Goal: Task Accomplishment & Management: Use online tool/utility

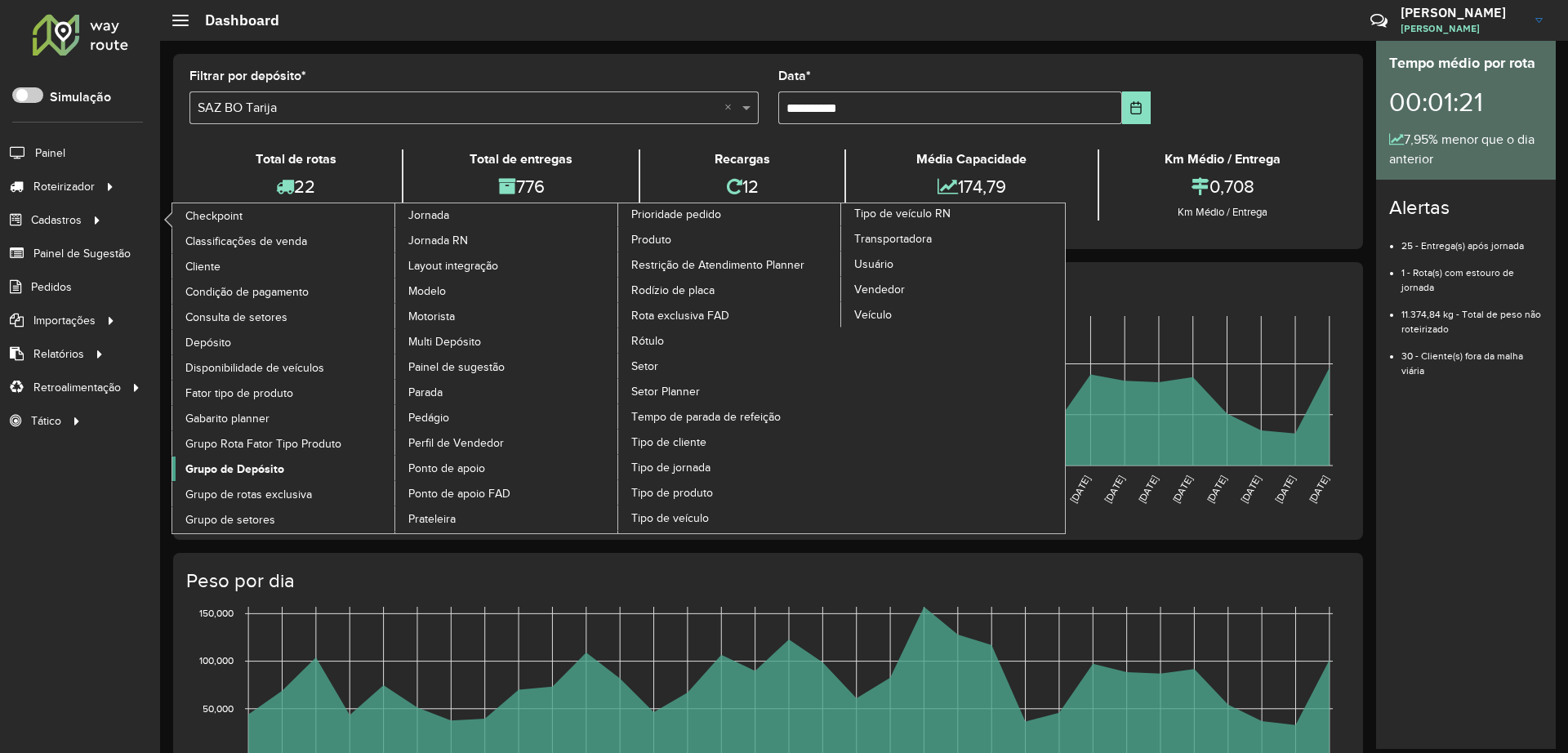
scroll to position [10, 6]
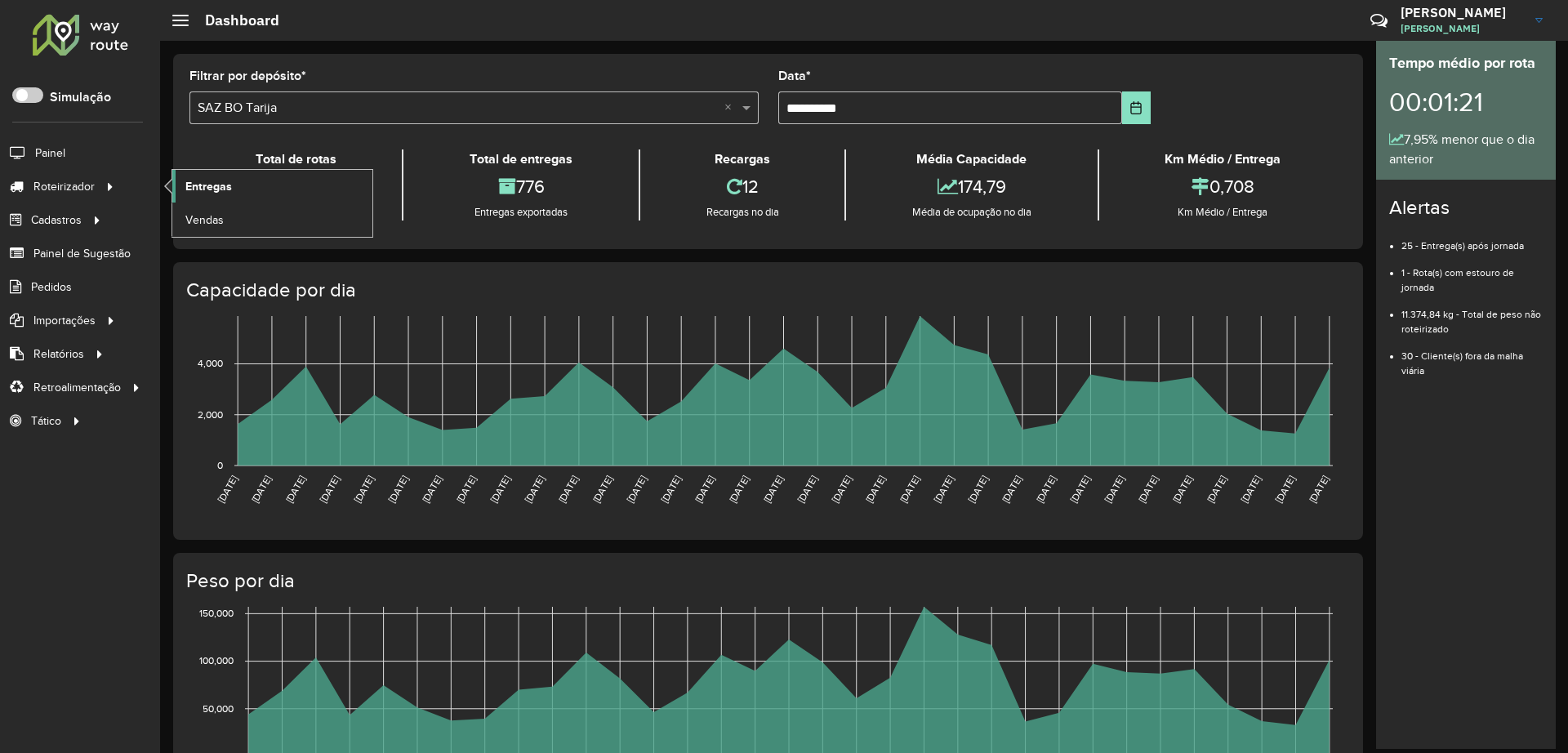
drag, startPoint x: 194, startPoint y: 188, endPoint x: 206, endPoint y: 189, distance: 12.0
click at [194, 187] on span "Entregas" at bounding box center [209, 186] width 47 height 17
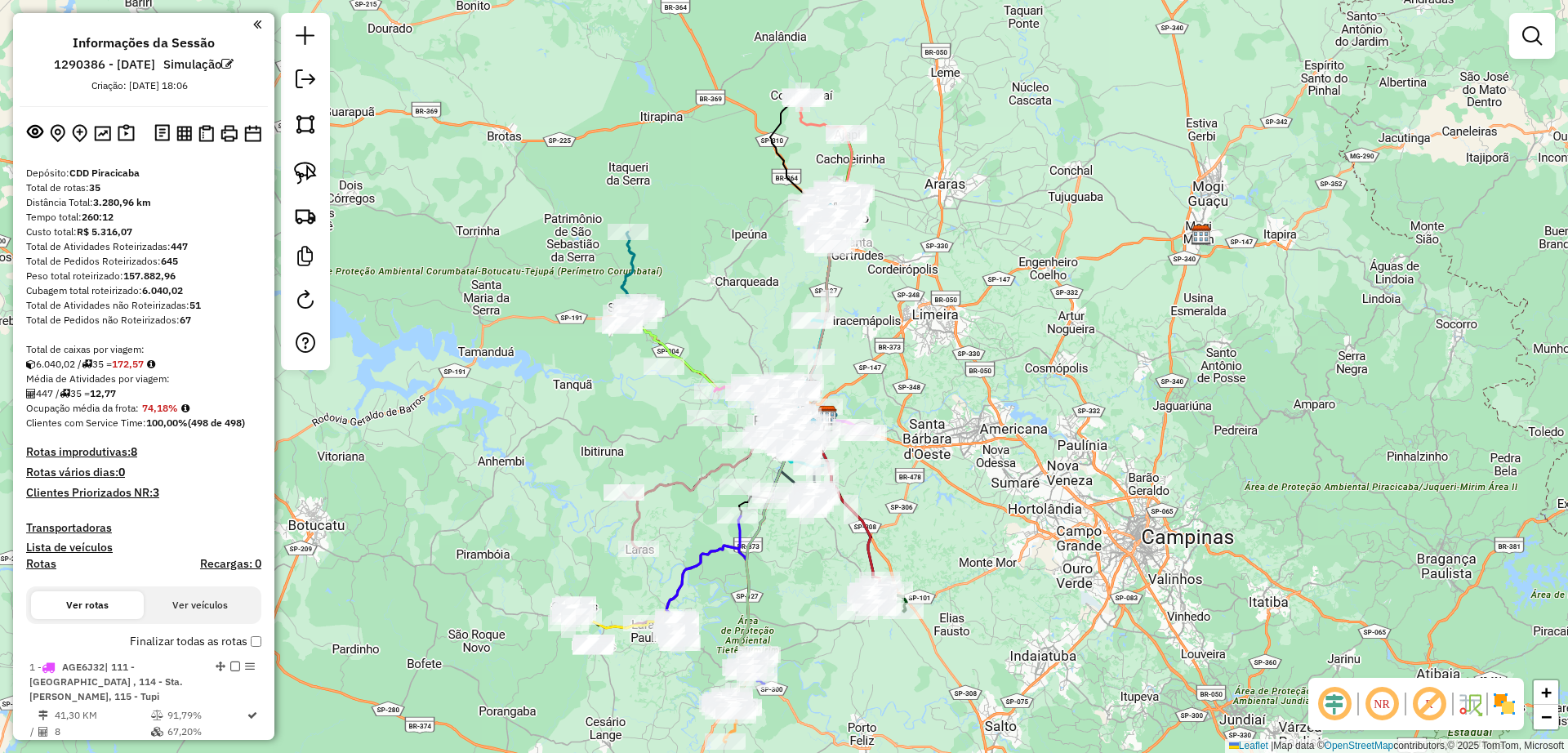
drag, startPoint x: 546, startPoint y: 383, endPoint x: 590, endPoint y: 423, distance: 59.5
click at [590, 423] on div "Janela de atendimento Grade de atendimento Capacidade Transportadoras Veículos …" at bounding box center [784, 376] width 1568 height 753
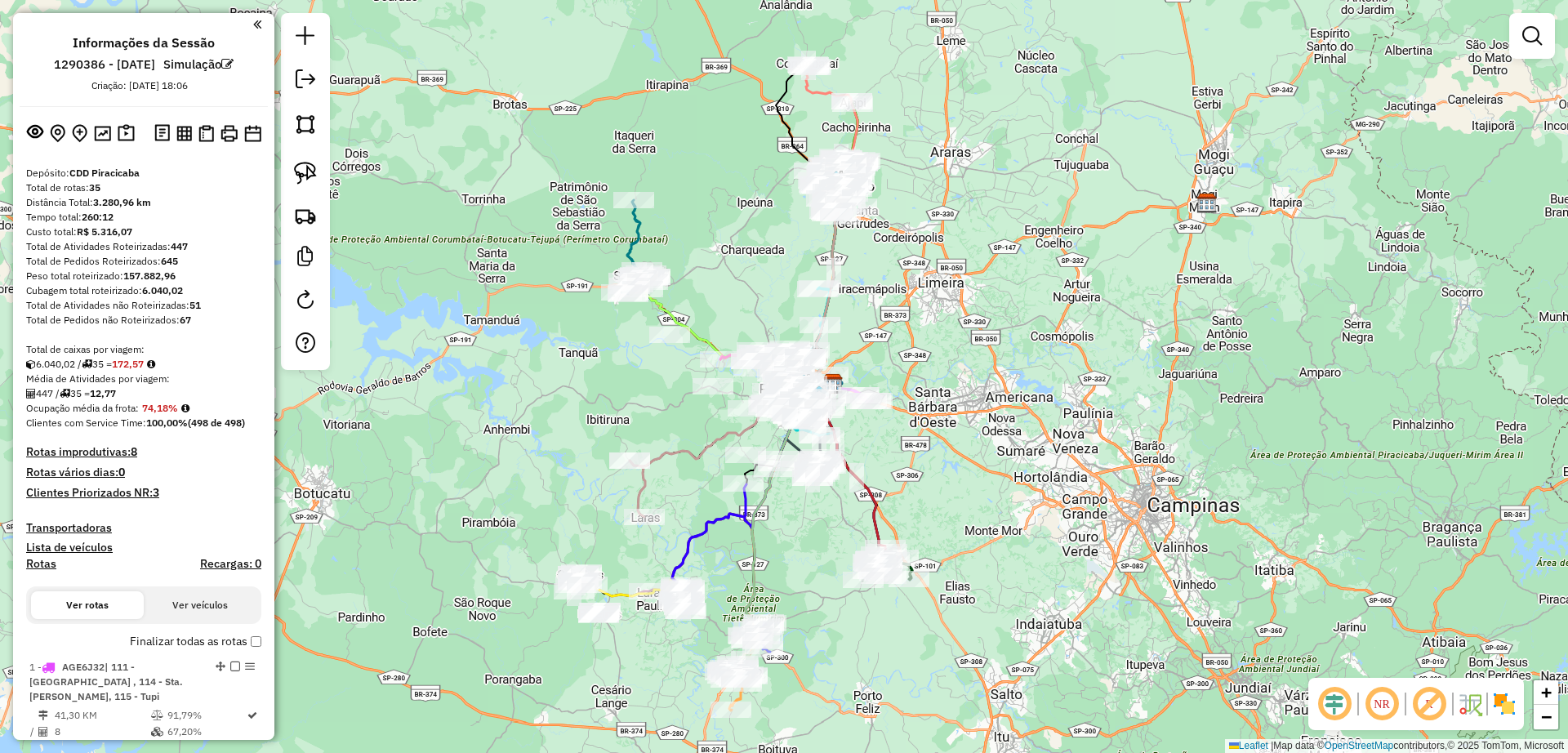
drag, startPoint x: 784, startPoint y: 535, endPoint x: 806, endPoint y: 445, distance: 92.6
click at [807, 439] on div "Janela de atendimento Grade de atendimento Capacidade Transportadoras Veículos …" at bounding box center [784, 376] width 1568 height 753
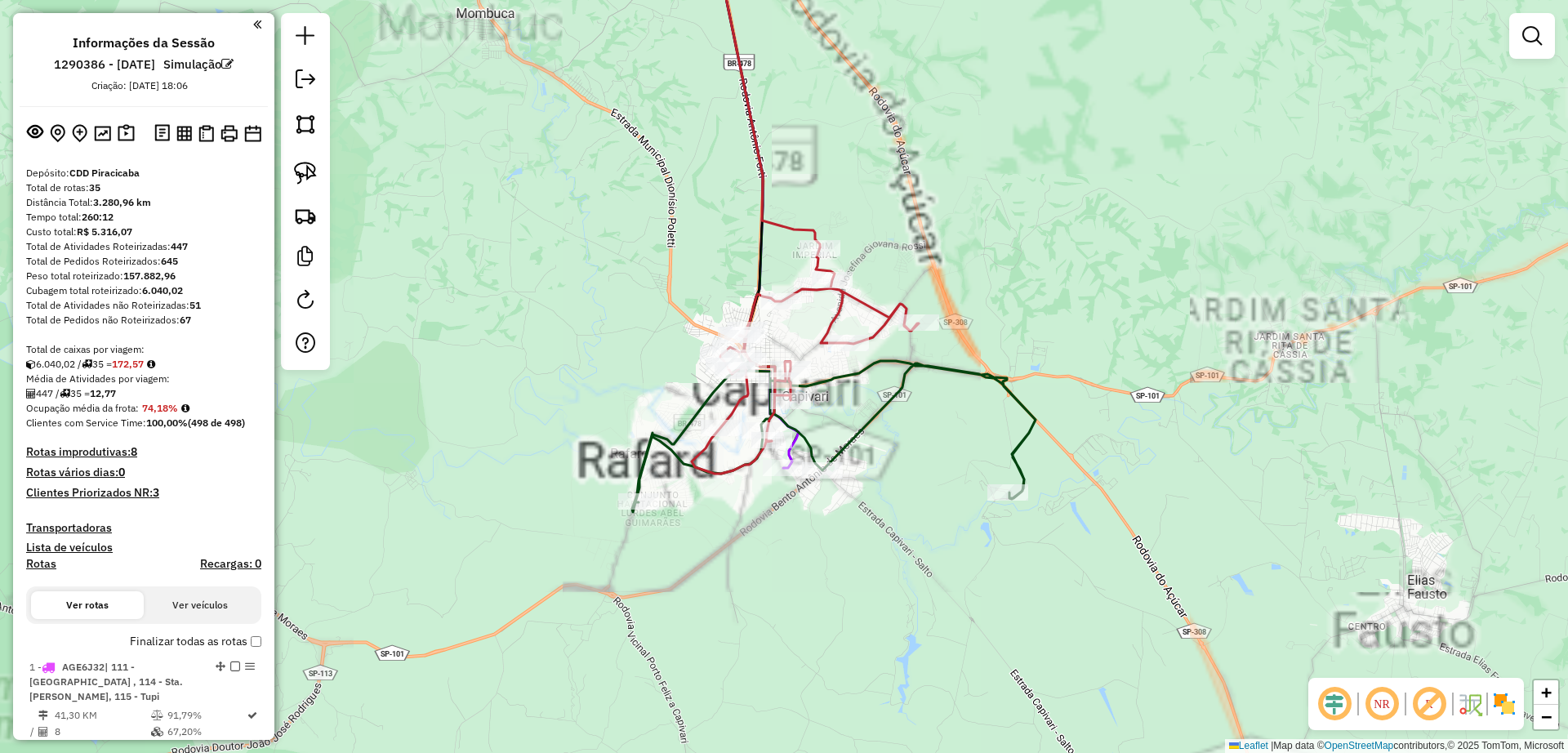
click at [948, 360] on icon at bounding box center [833, 436] width 403 height 151
select select "**********"
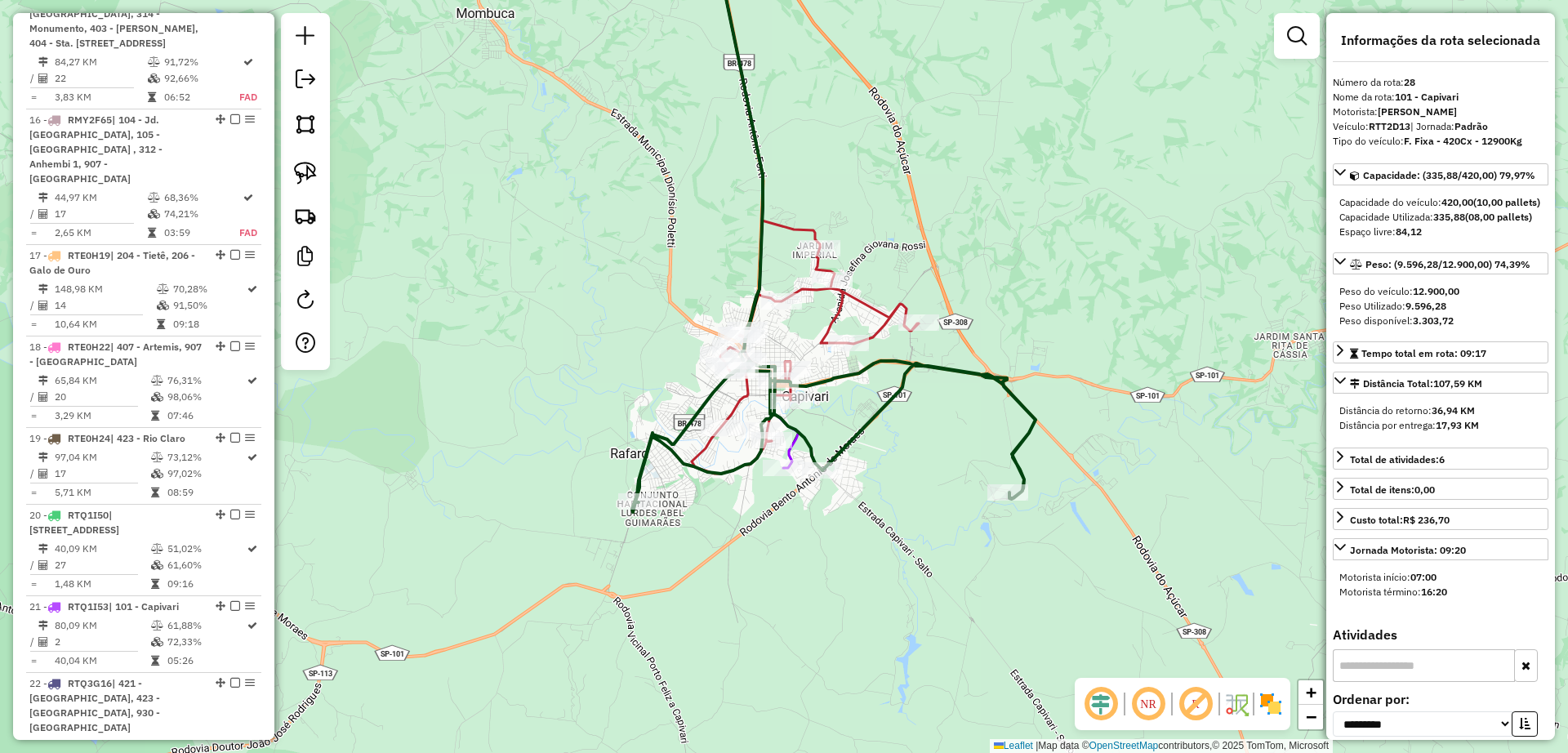
scroll to position [3200, 0]
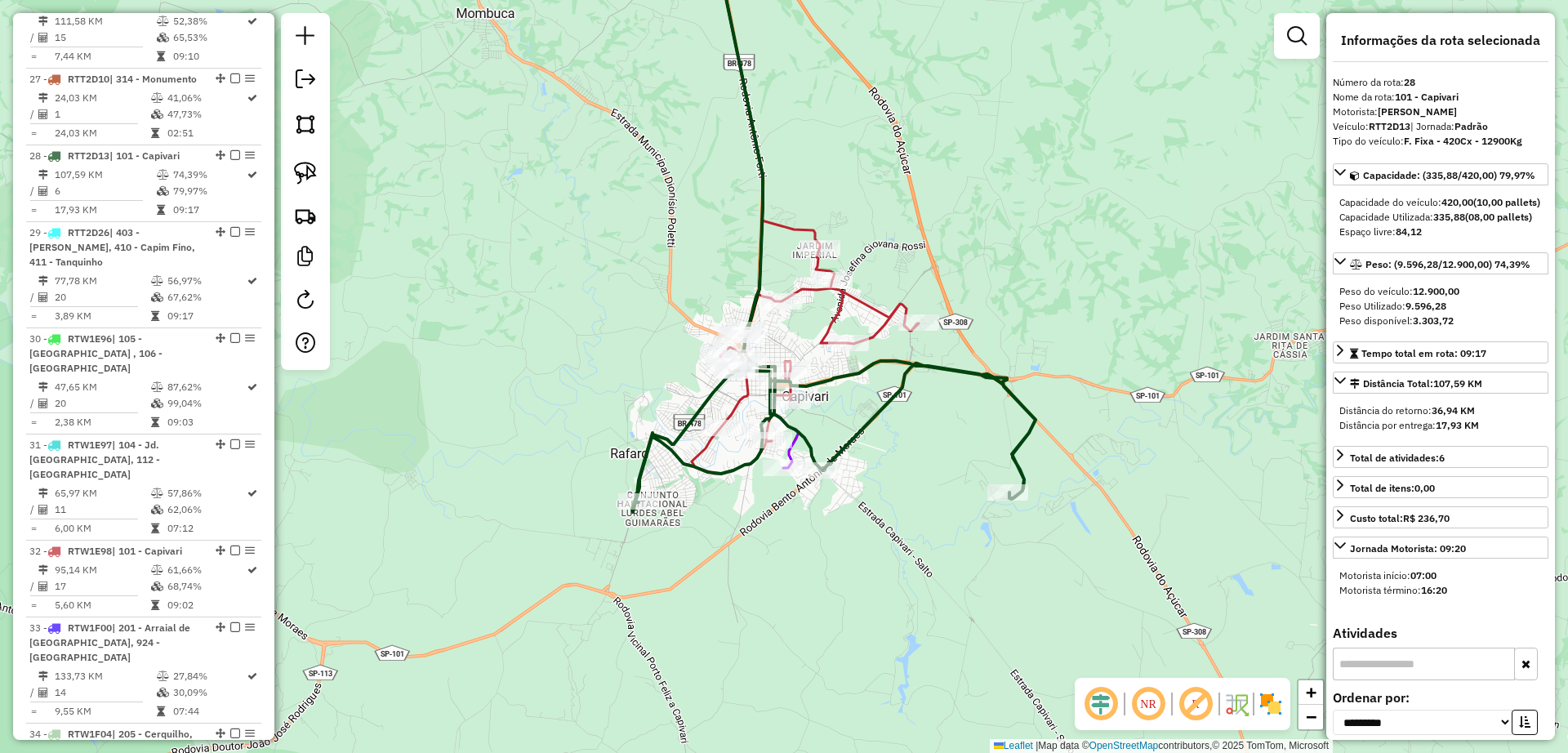
click at [833, 315] on icon at bounding box center [805, 360] width 227 height 226
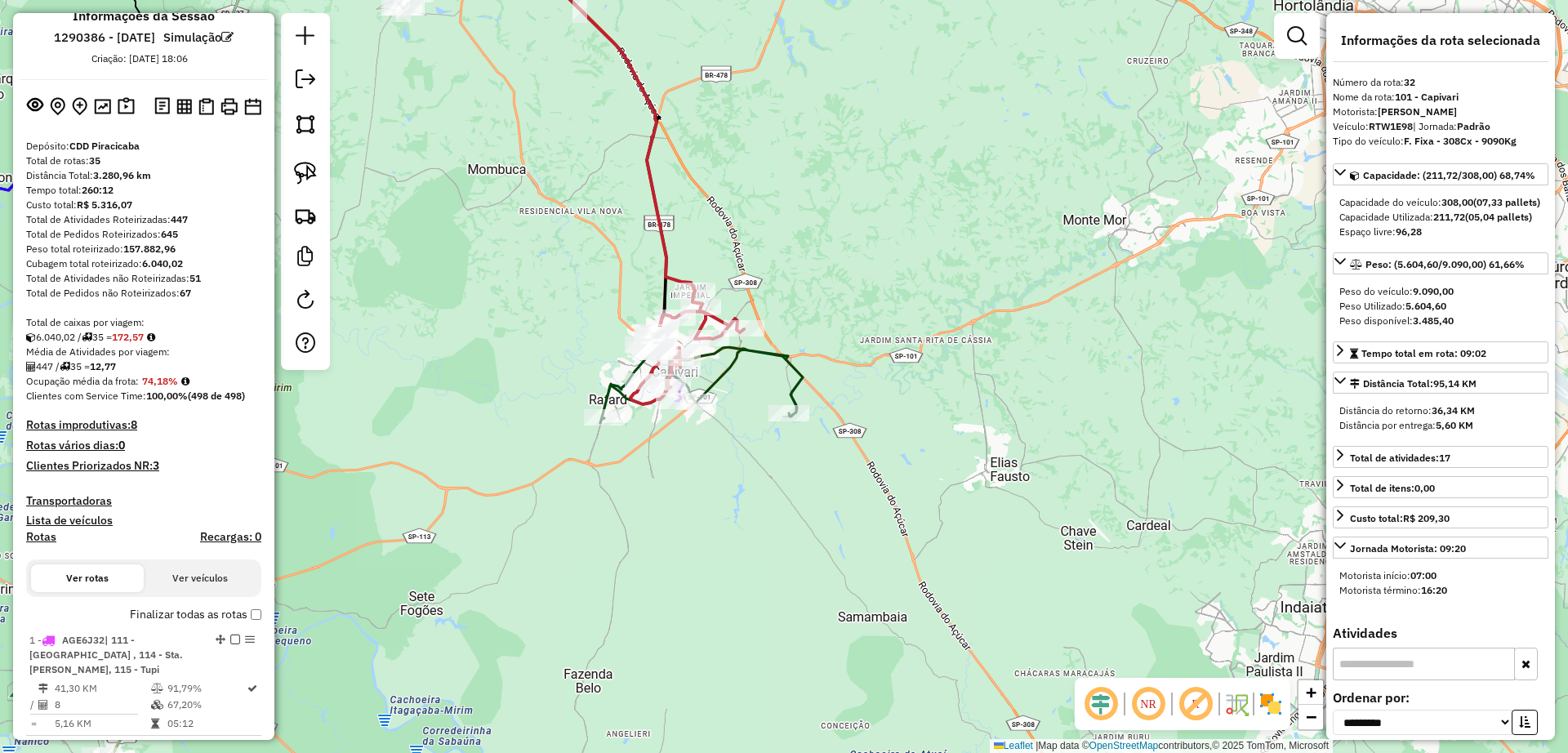
scroll to position [0, 0]
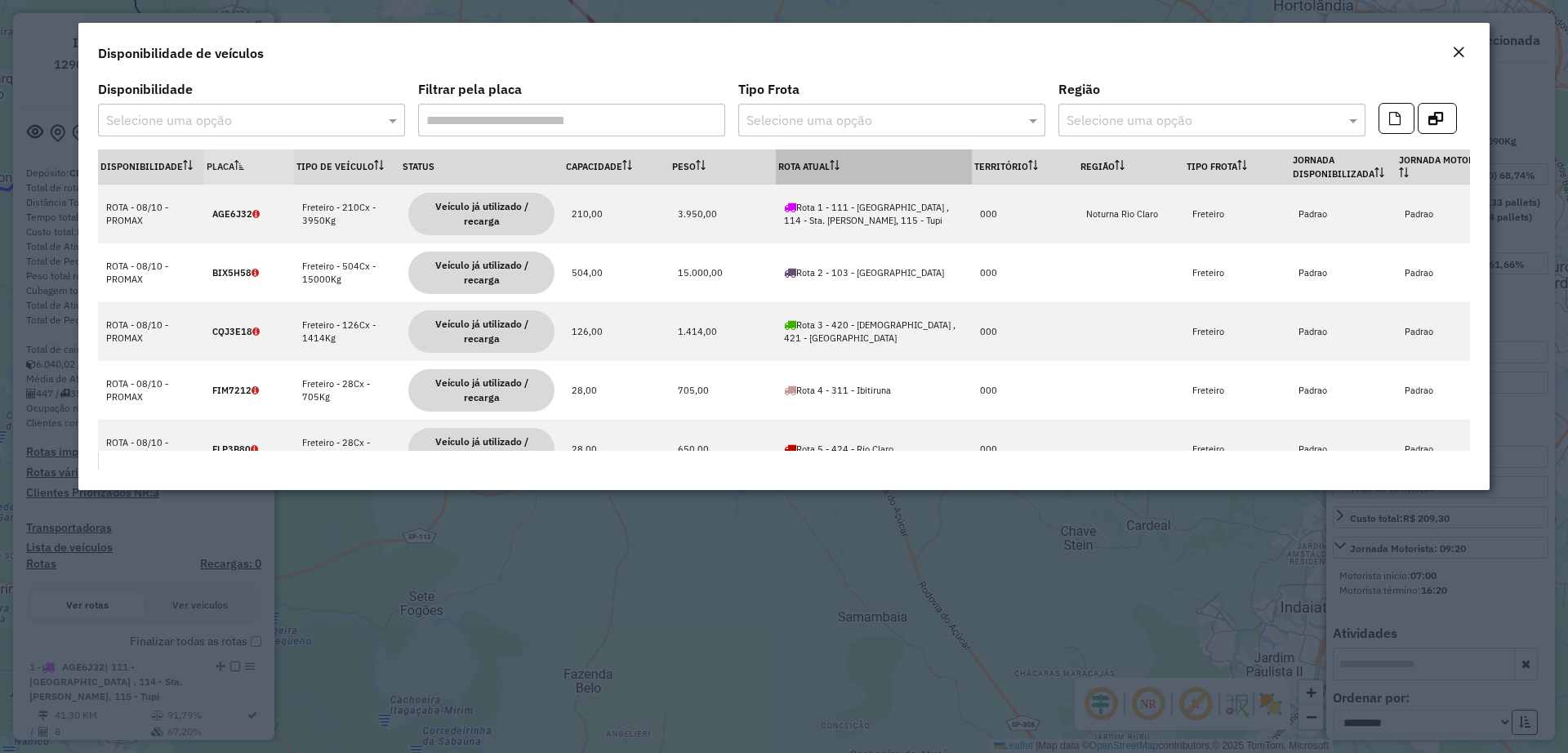
click at [816, 162] on th "Rota Atual" at bounding box center [873, 167] width 196 height 35
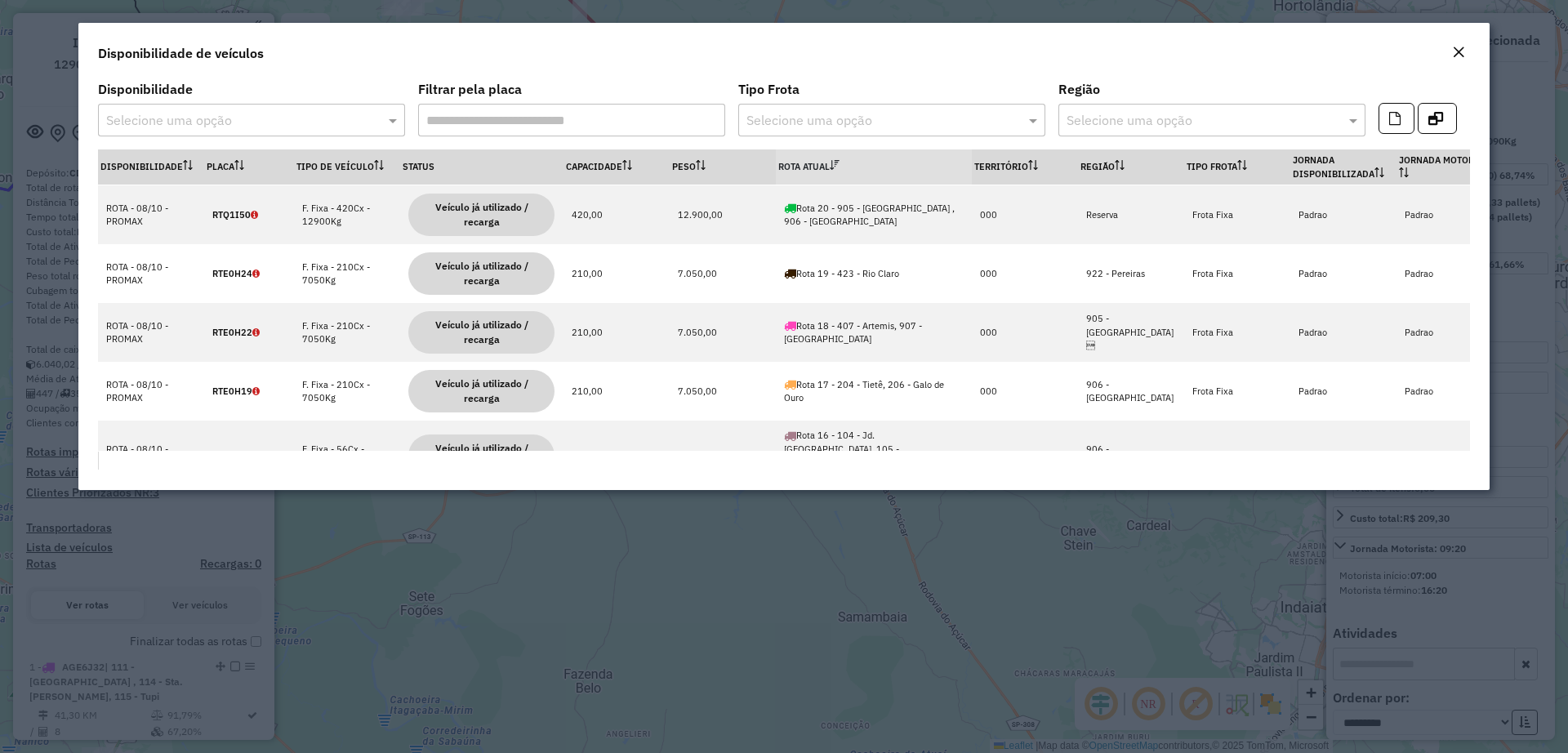
scroll to position [1224, 0]
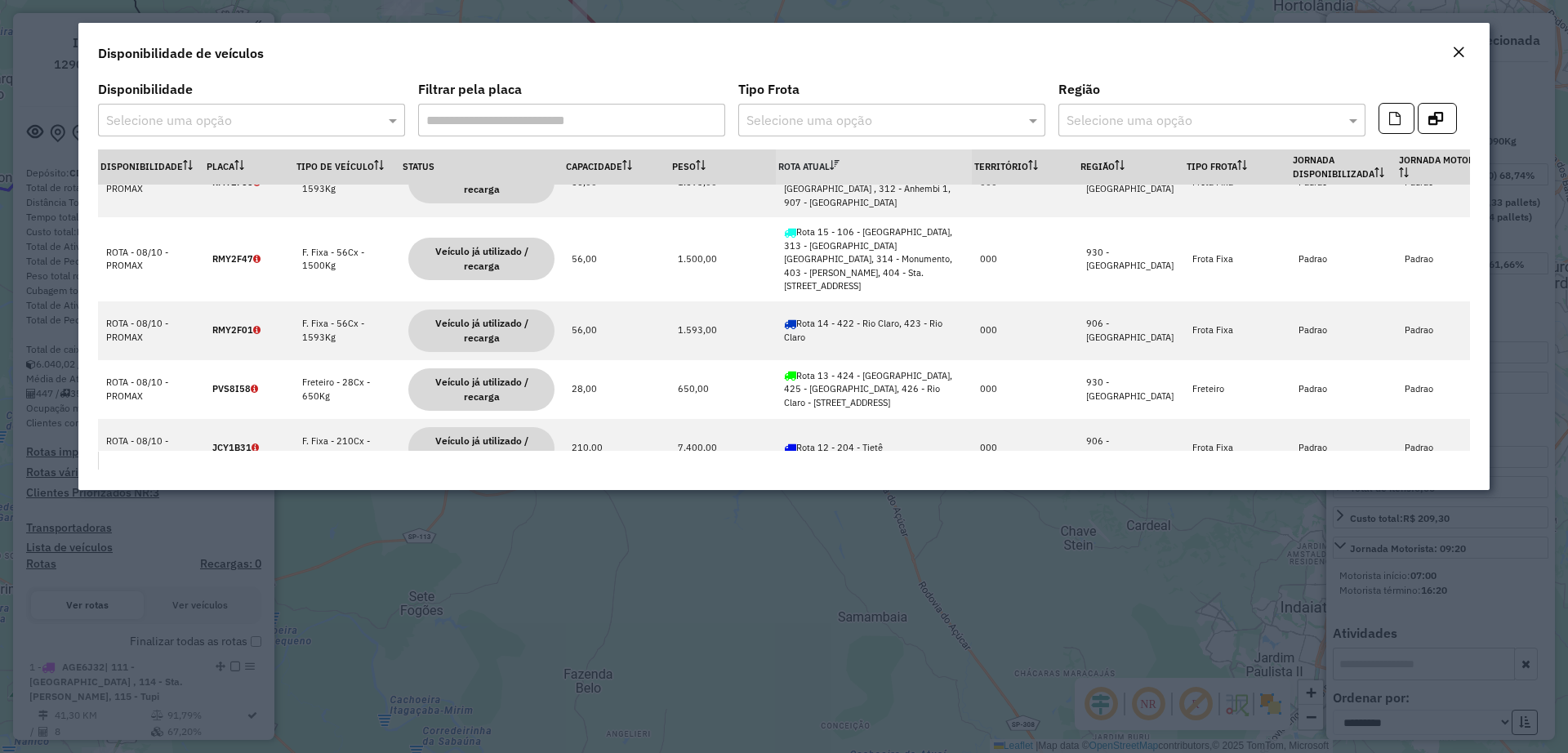
click at [1461, 50] on em "Close" at bounding box center [1459, 53] width 13 height 13
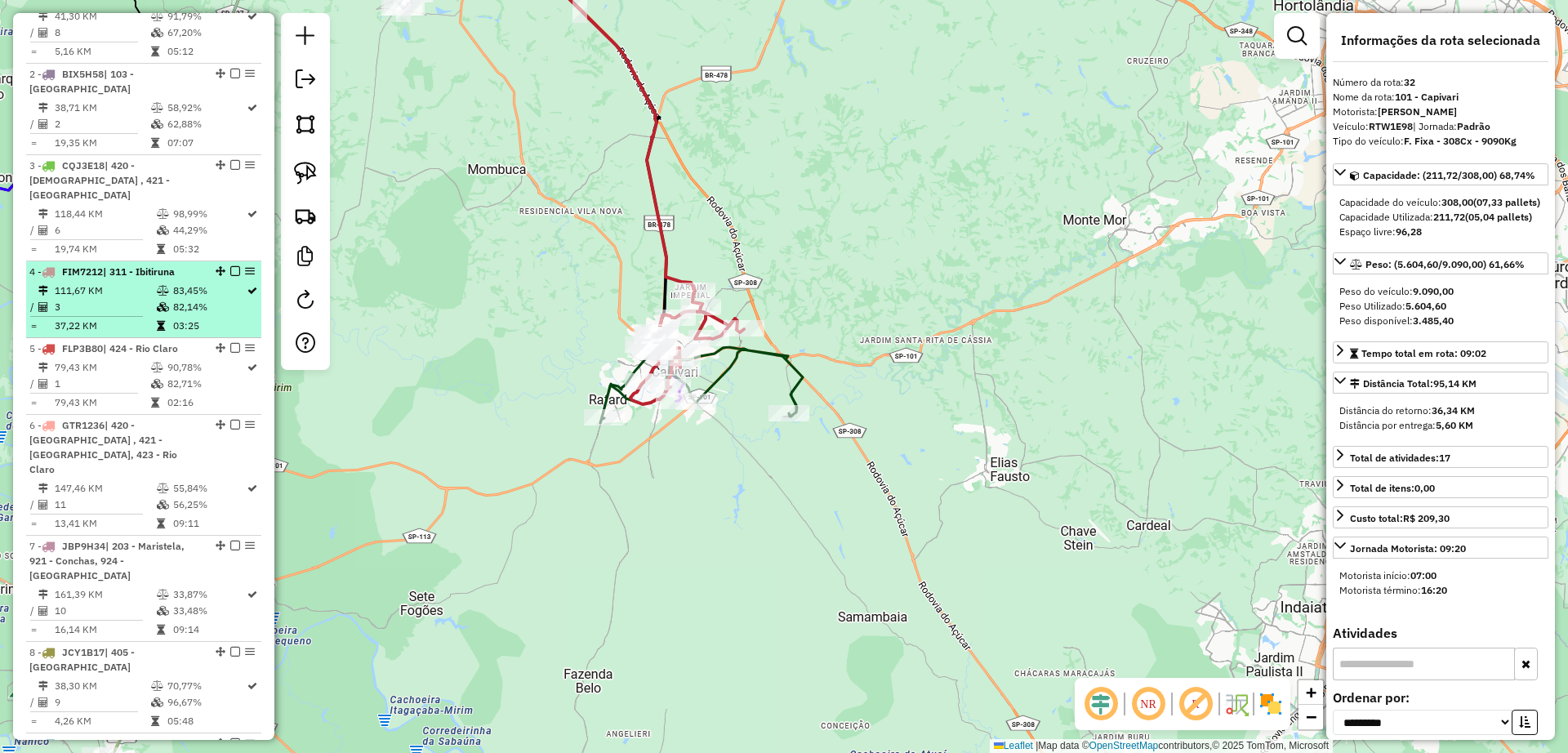
scroll to position [0, 0]
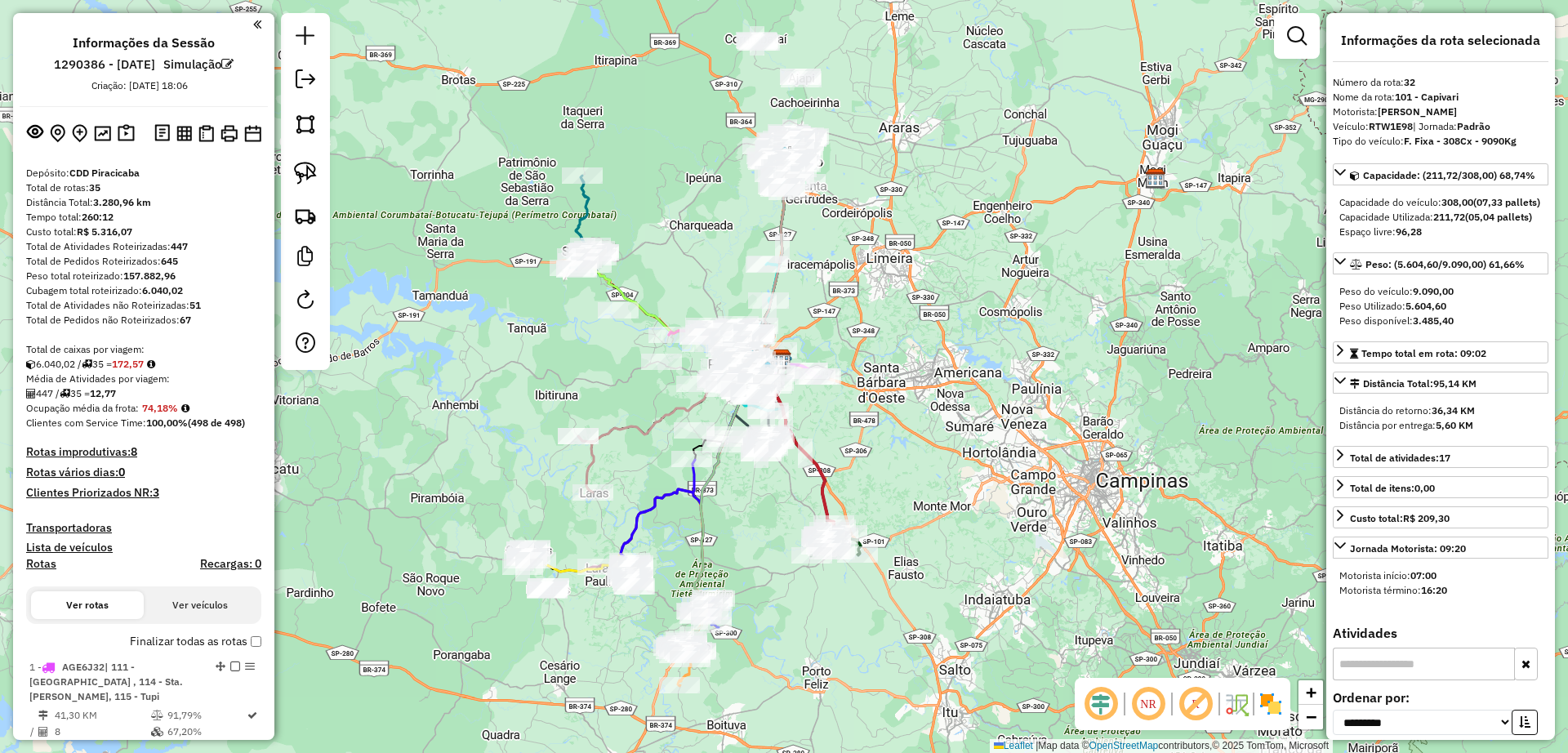
drag, startPoint x: 798, startPoint y: 261, endPoint x: 876, endPoint y: 495, distance: 246.7
click at [876, 495] on div "Janela de atendimento Grade de atendimento Capacidade Transportadoras Veículos …" at bounding box center [784, 376] width 1568 height 753
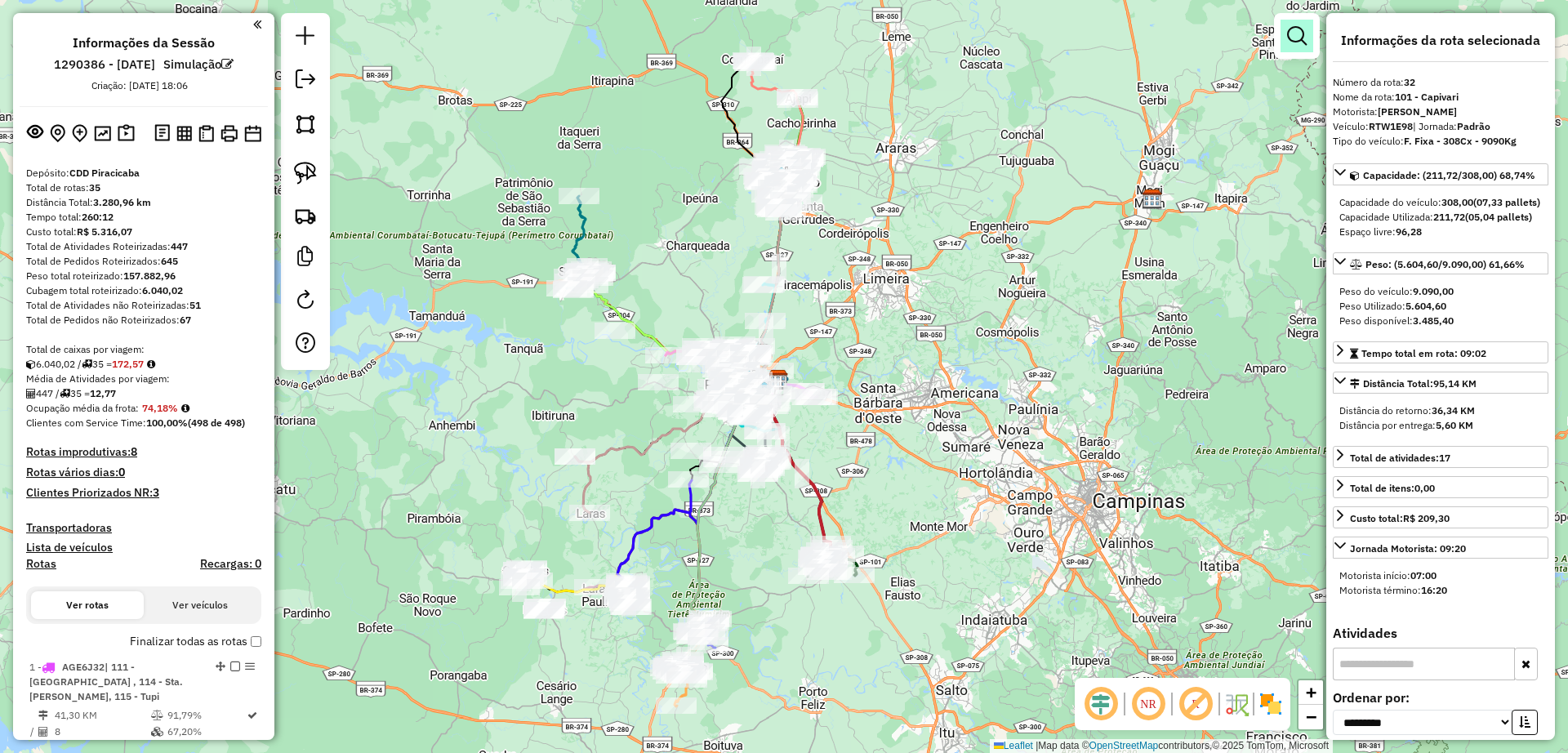
click at [1293, 39] on em at bounding box center [1297, 36] width 20 height 20
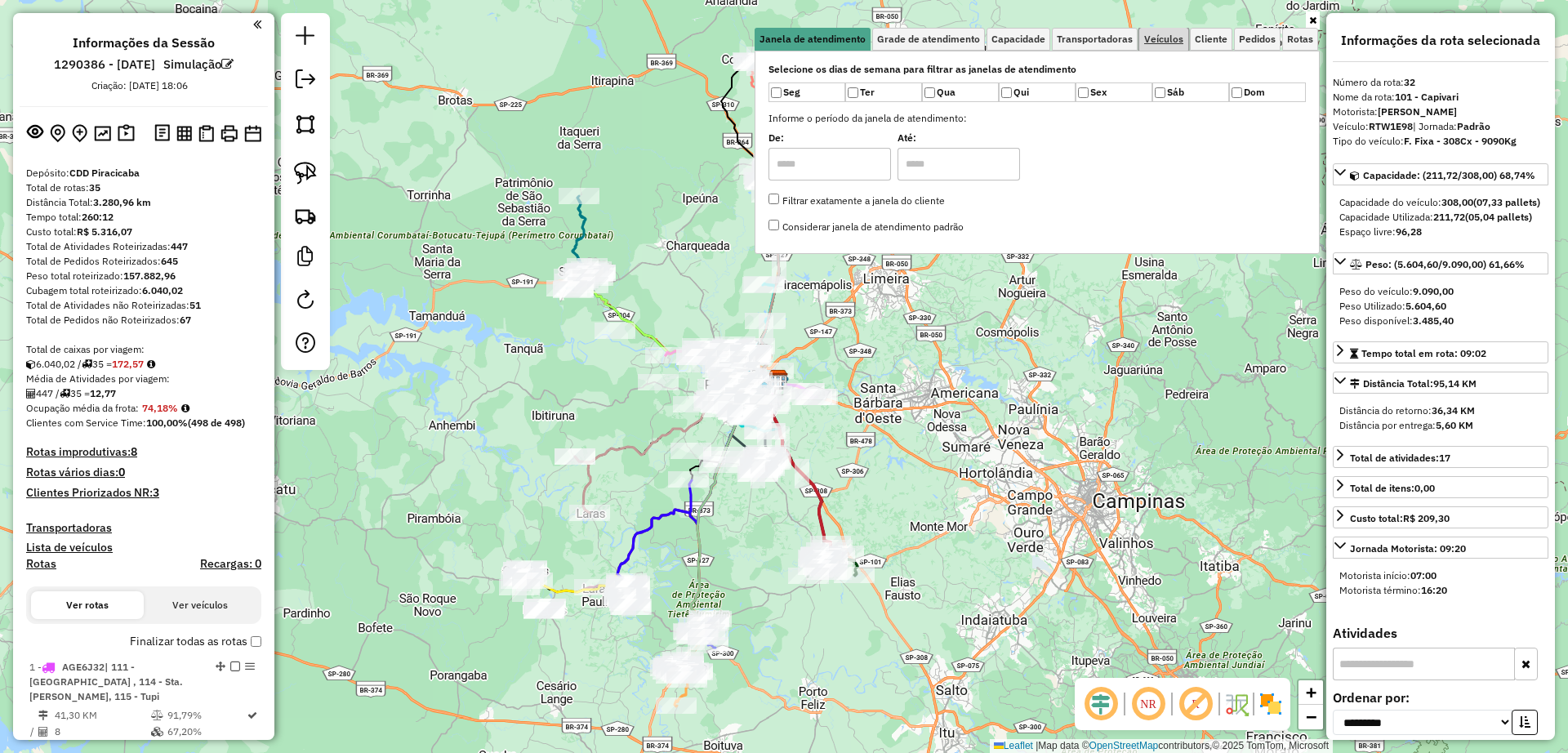
click at [1189, 49] on link "Veículos" at bounding box center [1164, 39] width 49 height 23
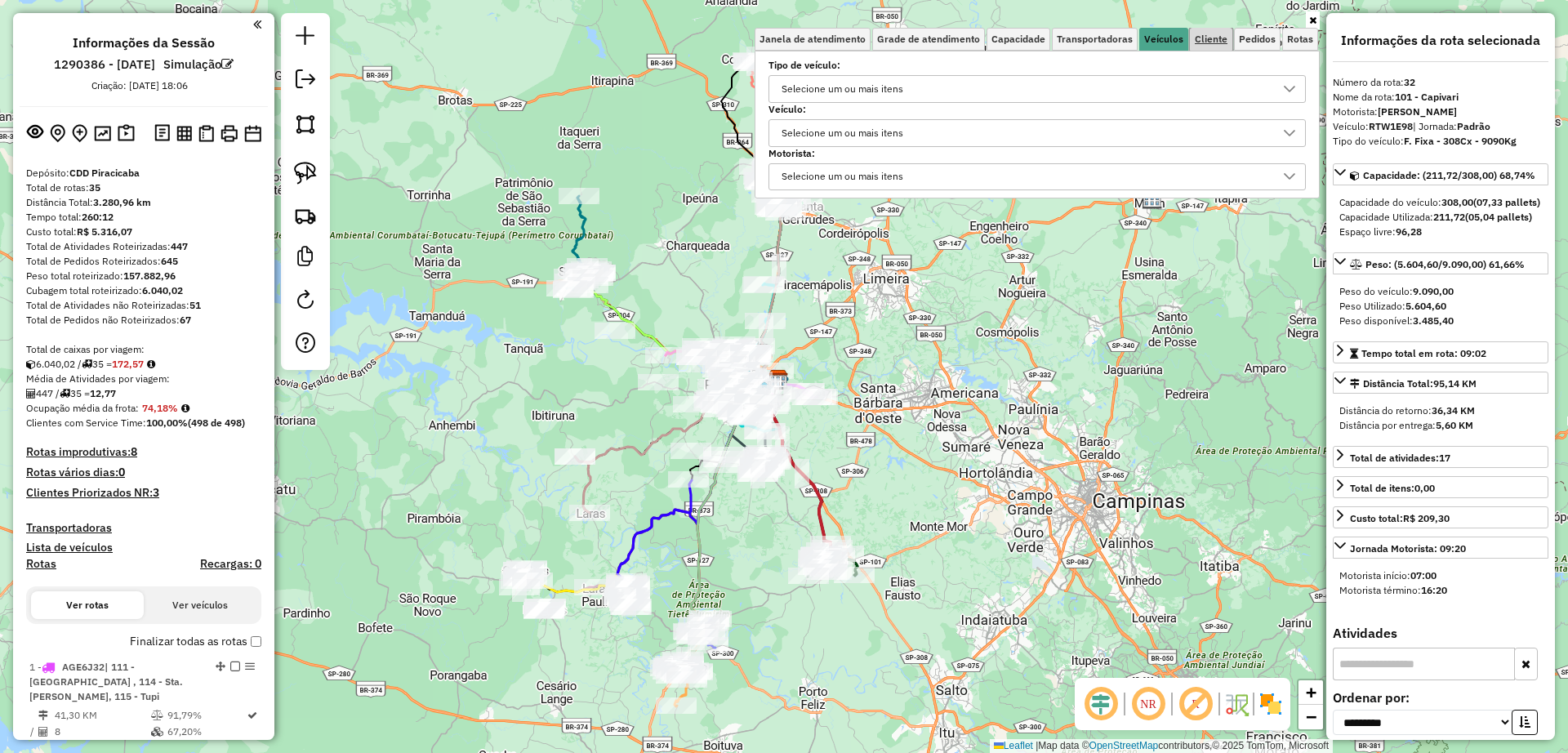
click at [1211, 48] on link "Cliente" at bounding box center [1212, 39] width 43 height 23
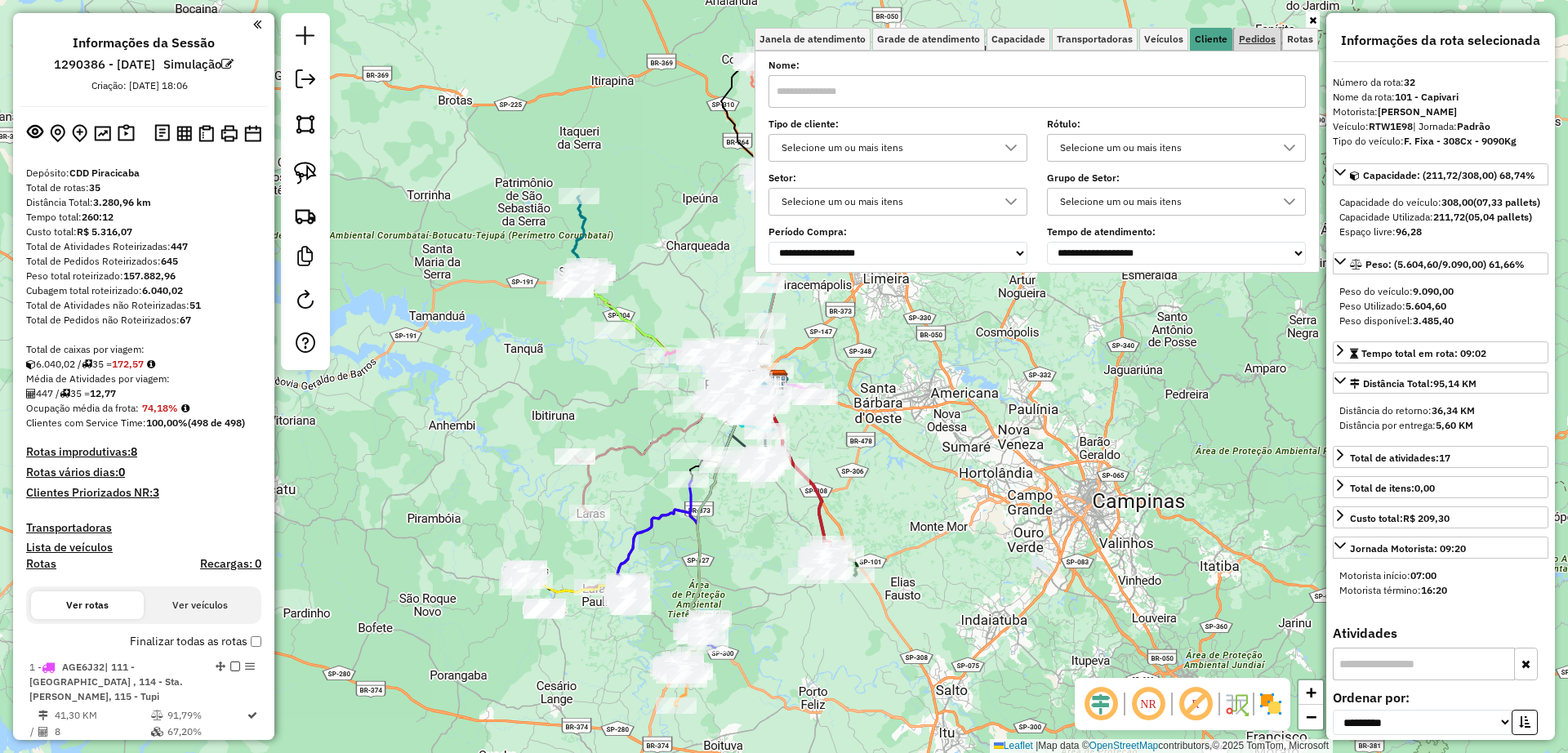
click at [1249, 43] on span "Pedidos" at bounding box center [1257, 39] width 37 height 10
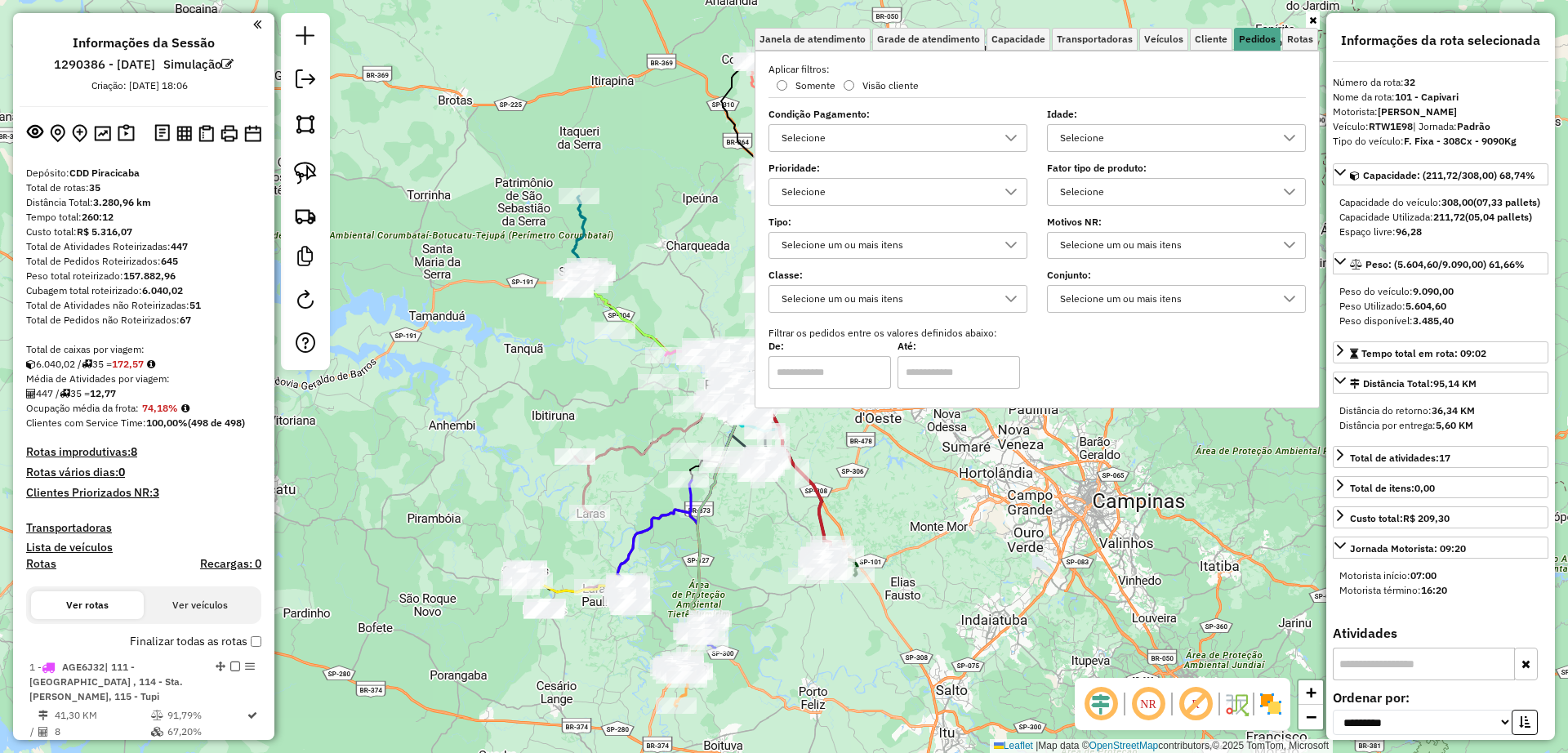
click at [936, 190] on div "Selecione" at bounding box center [885, 192] width 219 height 26
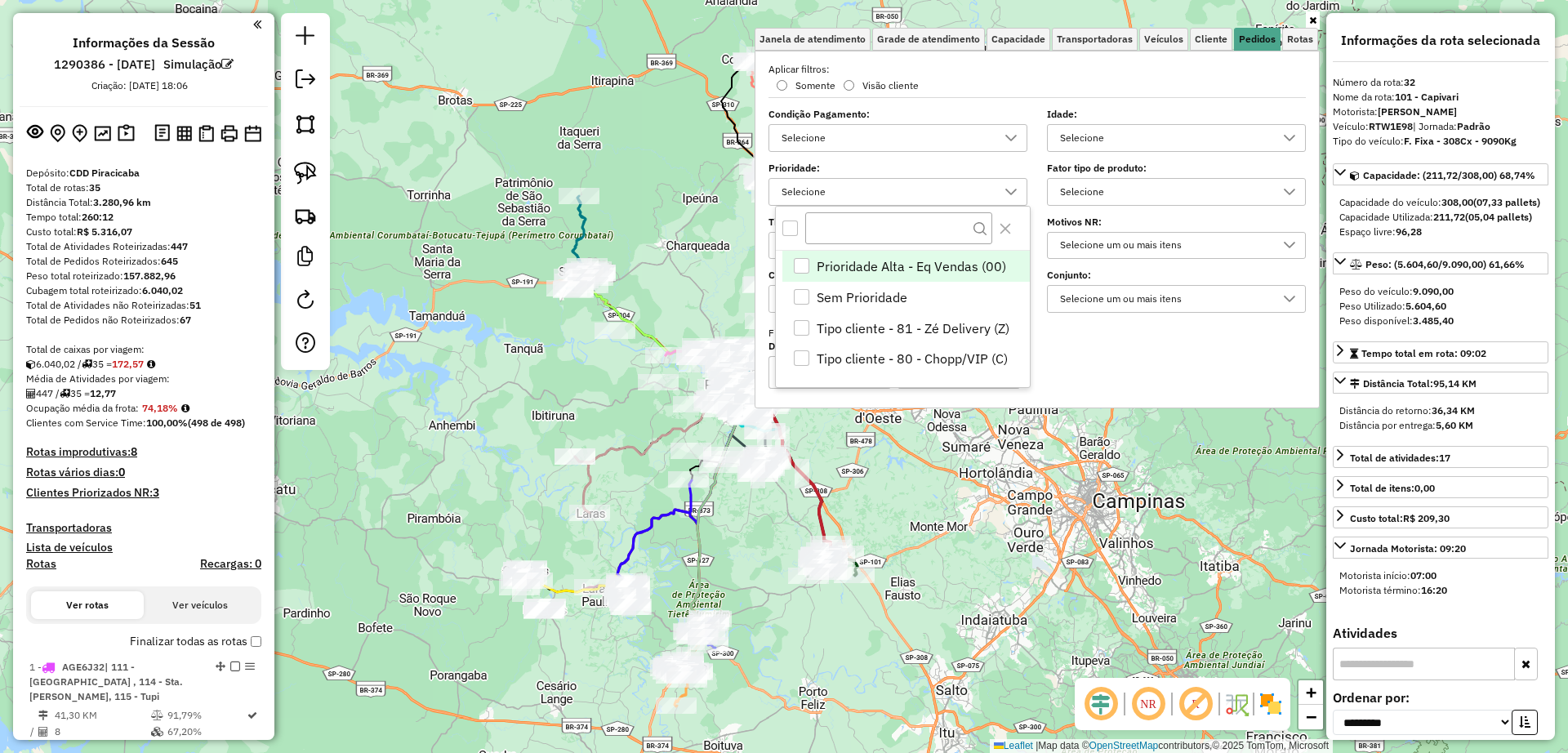
scroll to position [10, 57]
click at [835, 296] on span "Sem Prioridade" at bounding box center [862, 297] width 90 height 20
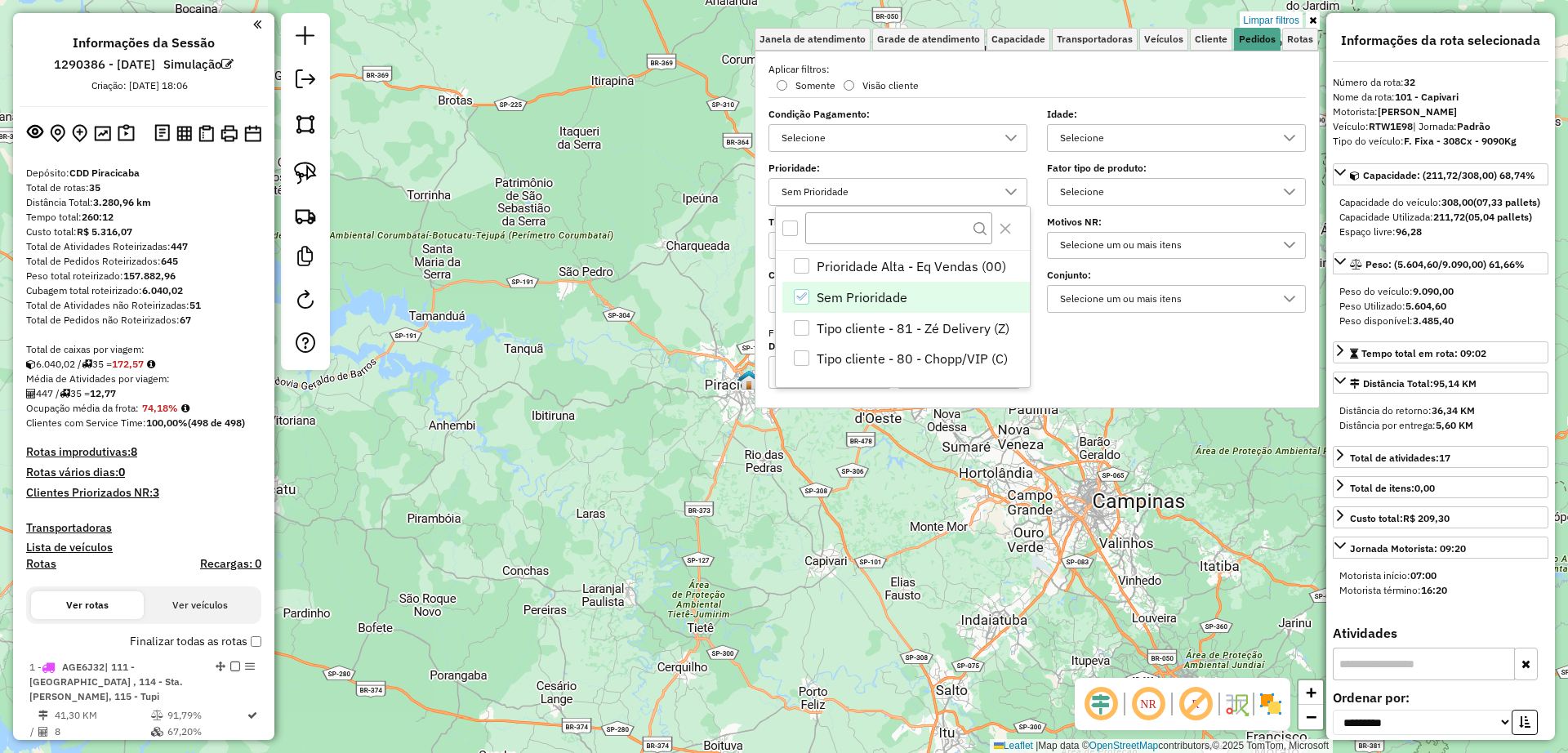
click at [813, 296] on li "Sem Prioridade" at bounding box center [905, 297] width 247 height 31
click at [798, 267] on div "Prioridade Alta - Eq Vendas (00)" at bounding box center [801, 265] width 16 height 16
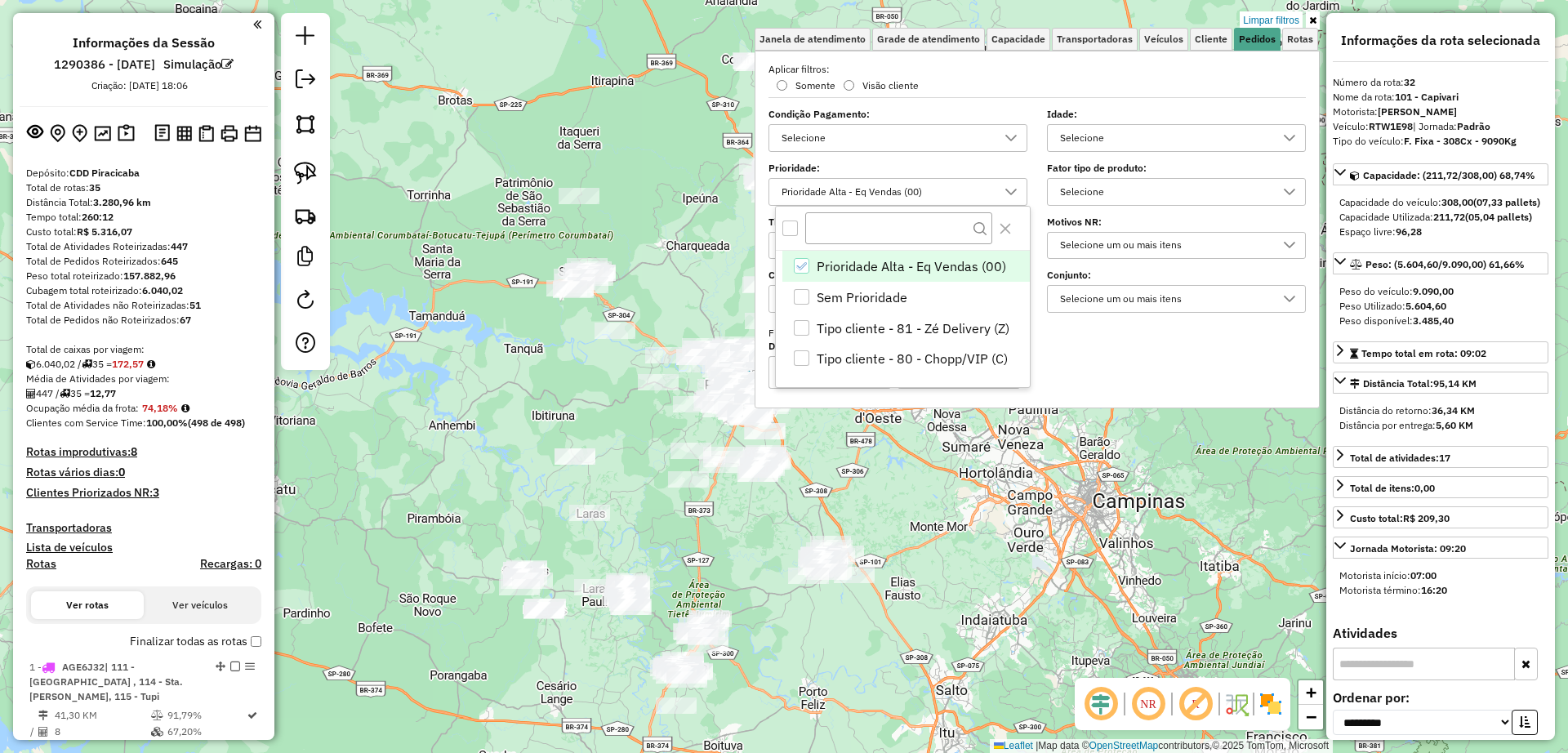
click at [802, 267] on body "Aplicando filtros Pop-up bloqueado! Seu navegador bloqueou automáticamente a ab…" at bounding box center [784, 376] width 1568 height 753
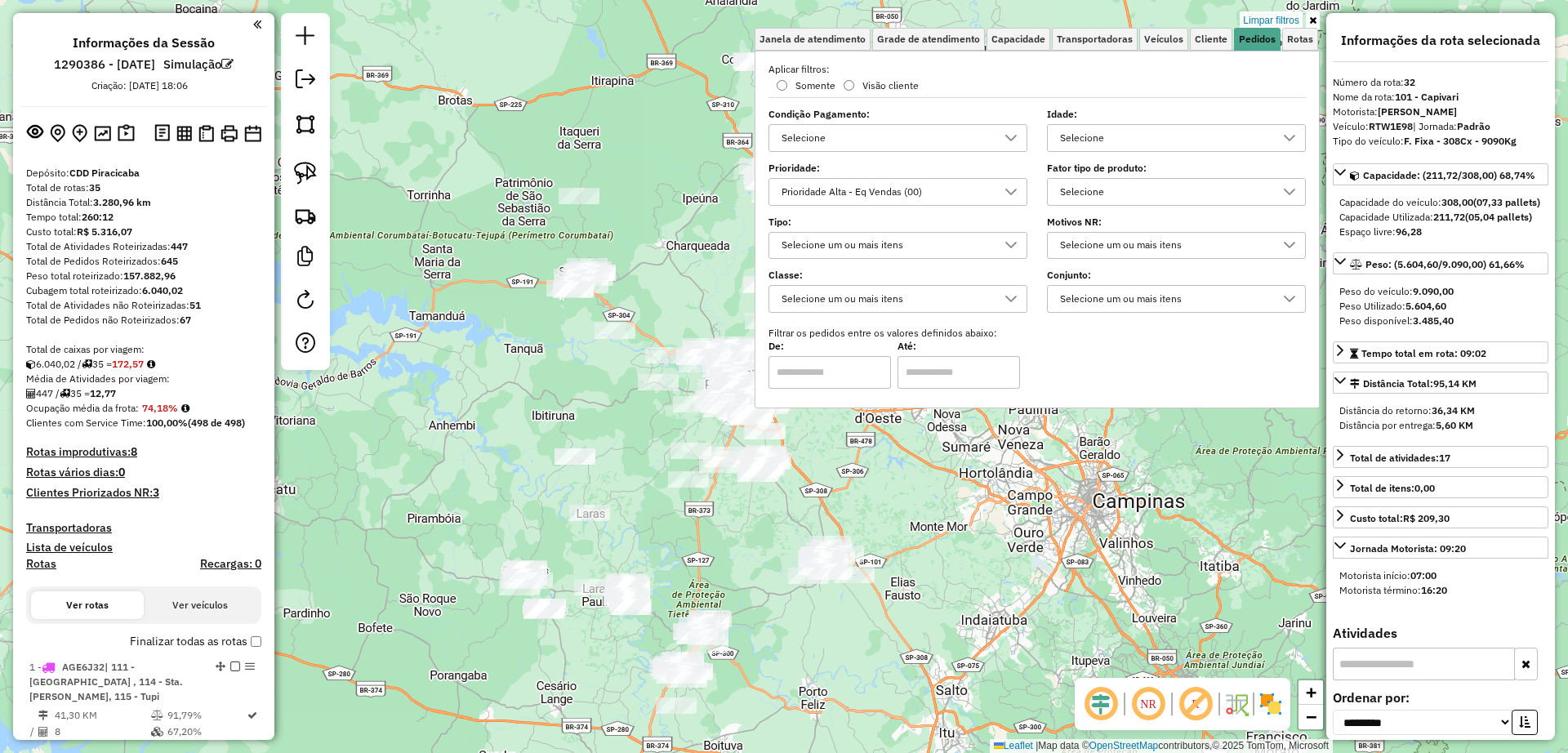
click at [1310, 20] on icon at bounding box center [1313, 21] width 7 height 10
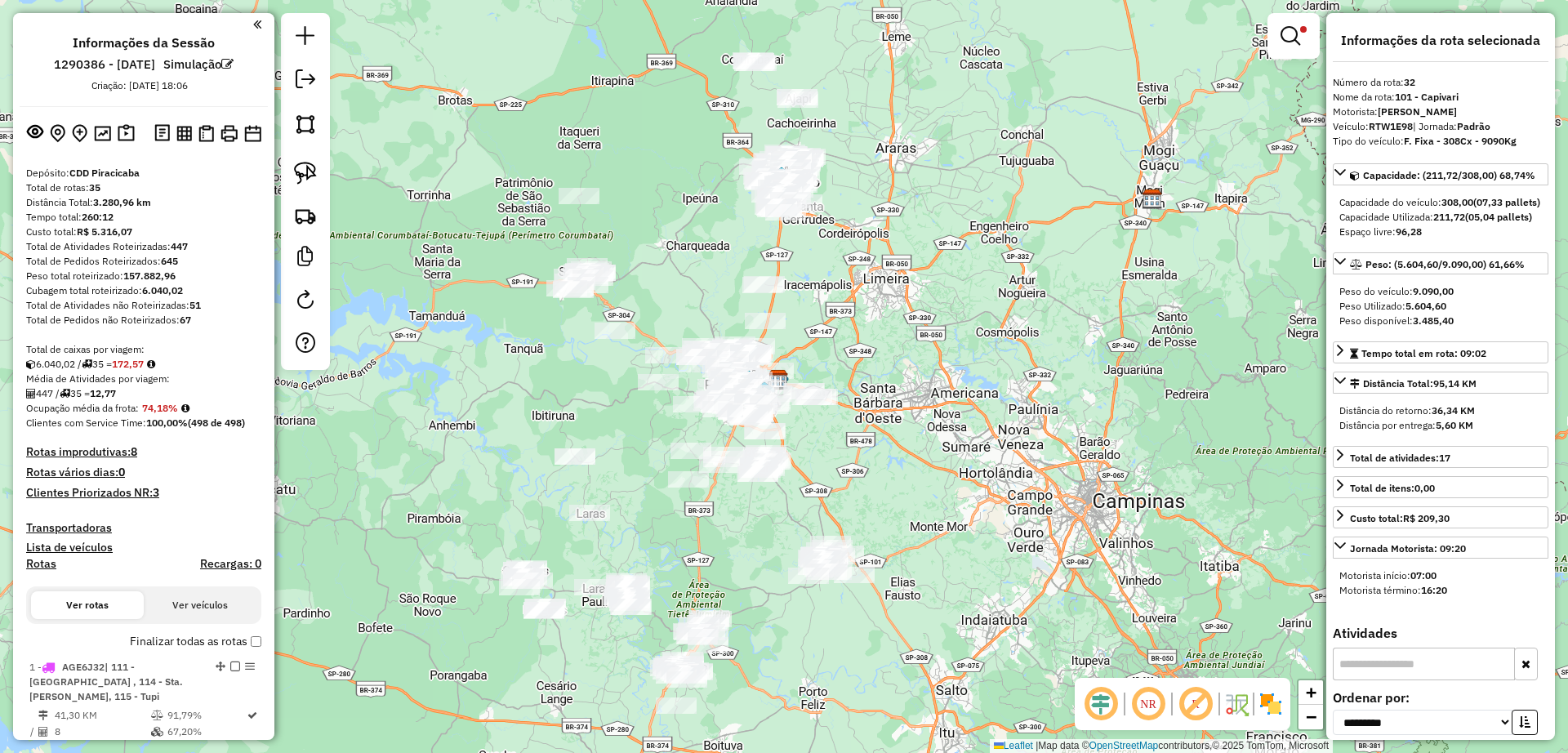
click at [899, 481] on div "Limpar filtros Janela de atendimento Grade de atendimento Capacidade Transporta…" at bounding box center [784, 376] width 1568 height 753
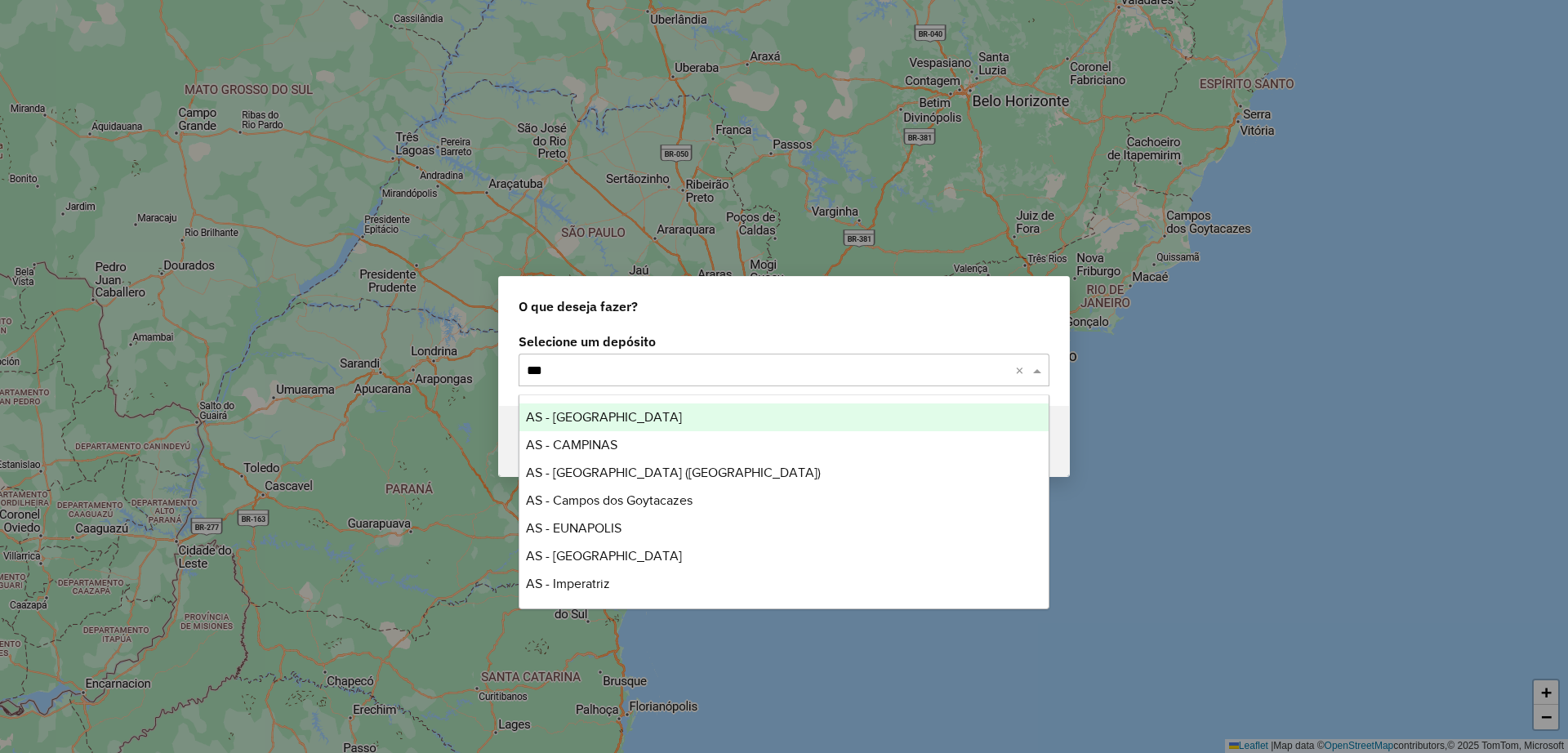
type input "****"
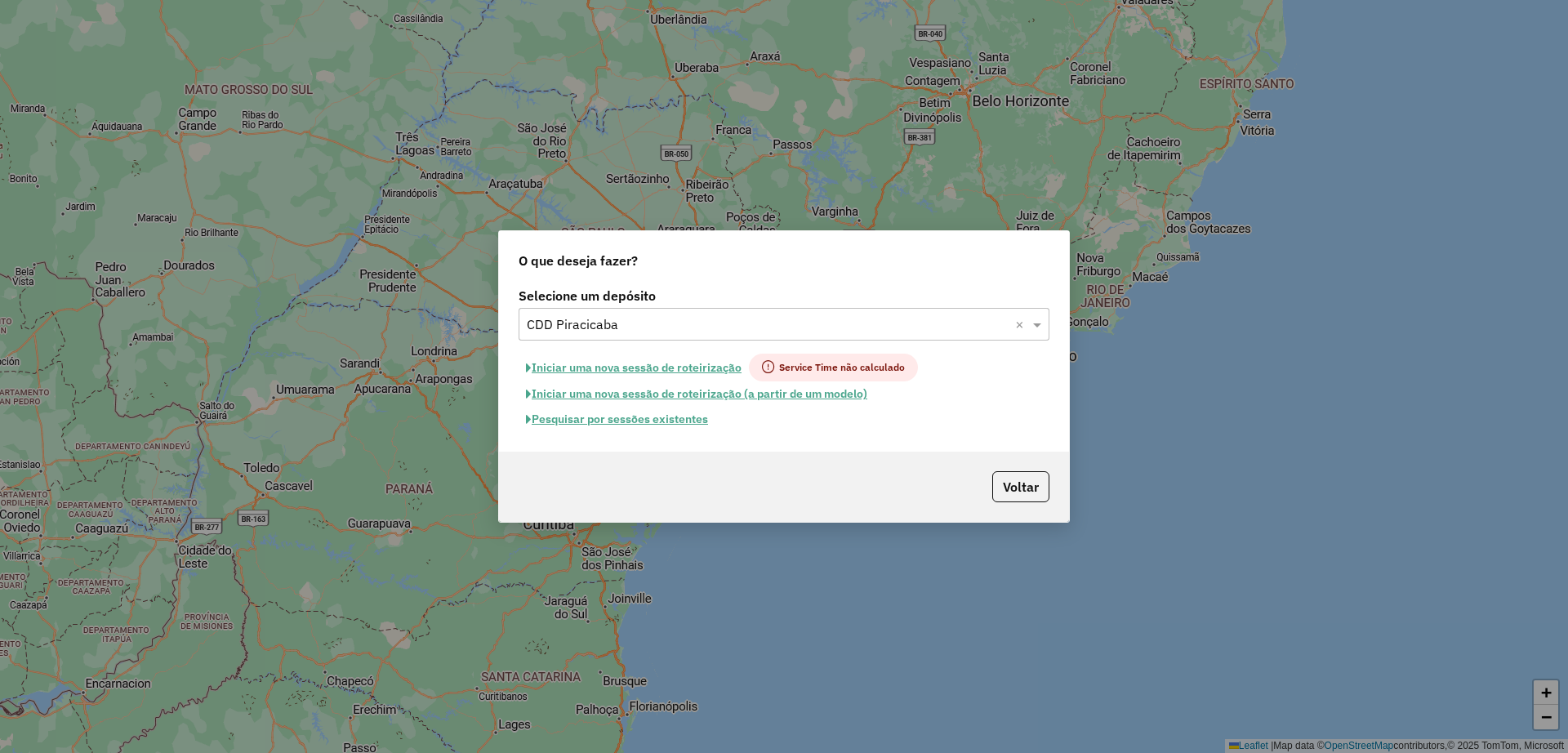
click at [615, 423] on button "Pesquisar por sessões existentes" at bounding box center [617, 419] width 197 height 25
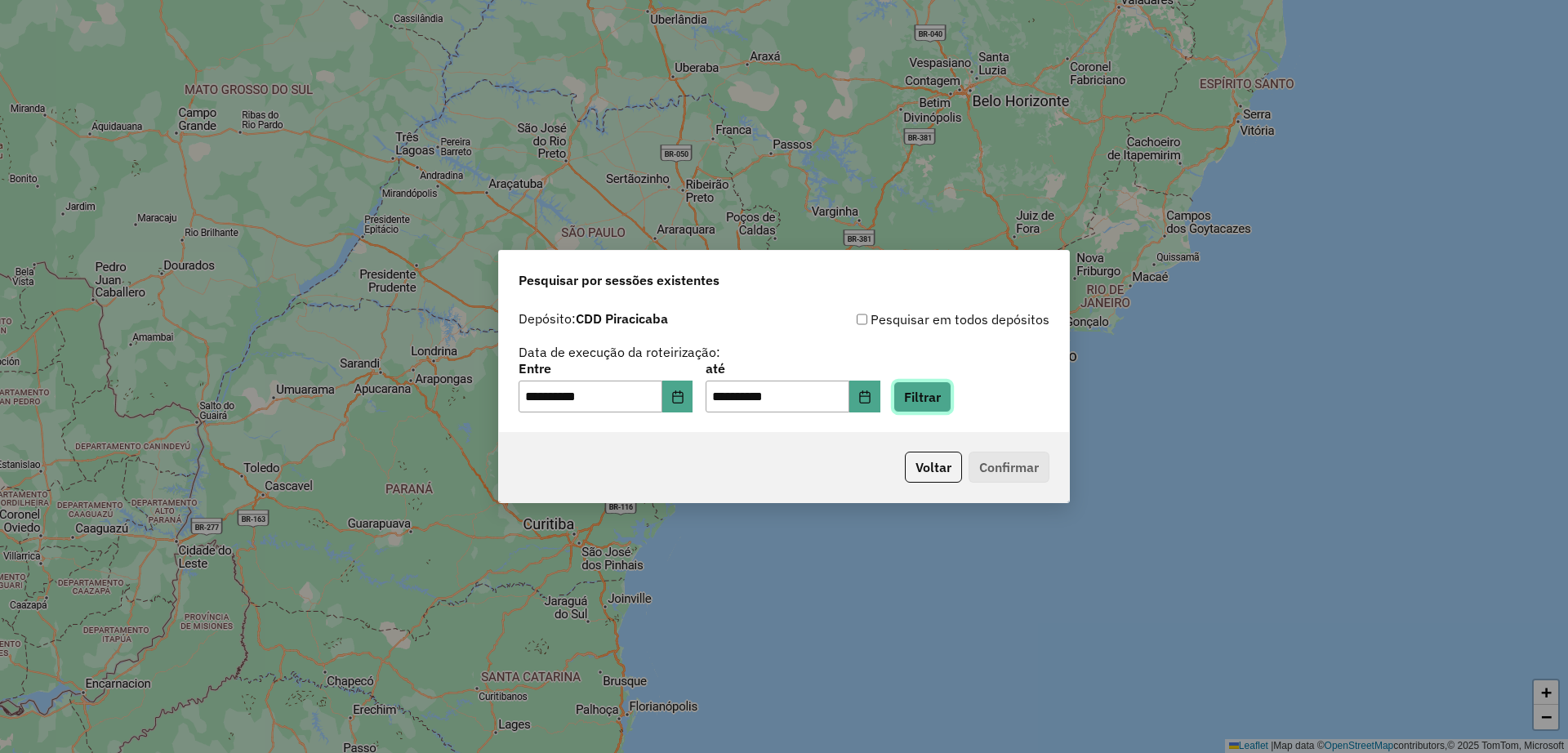
click at [951, 395] on button "Filtrar" at bounding box center [922, 397] width 58 height 31
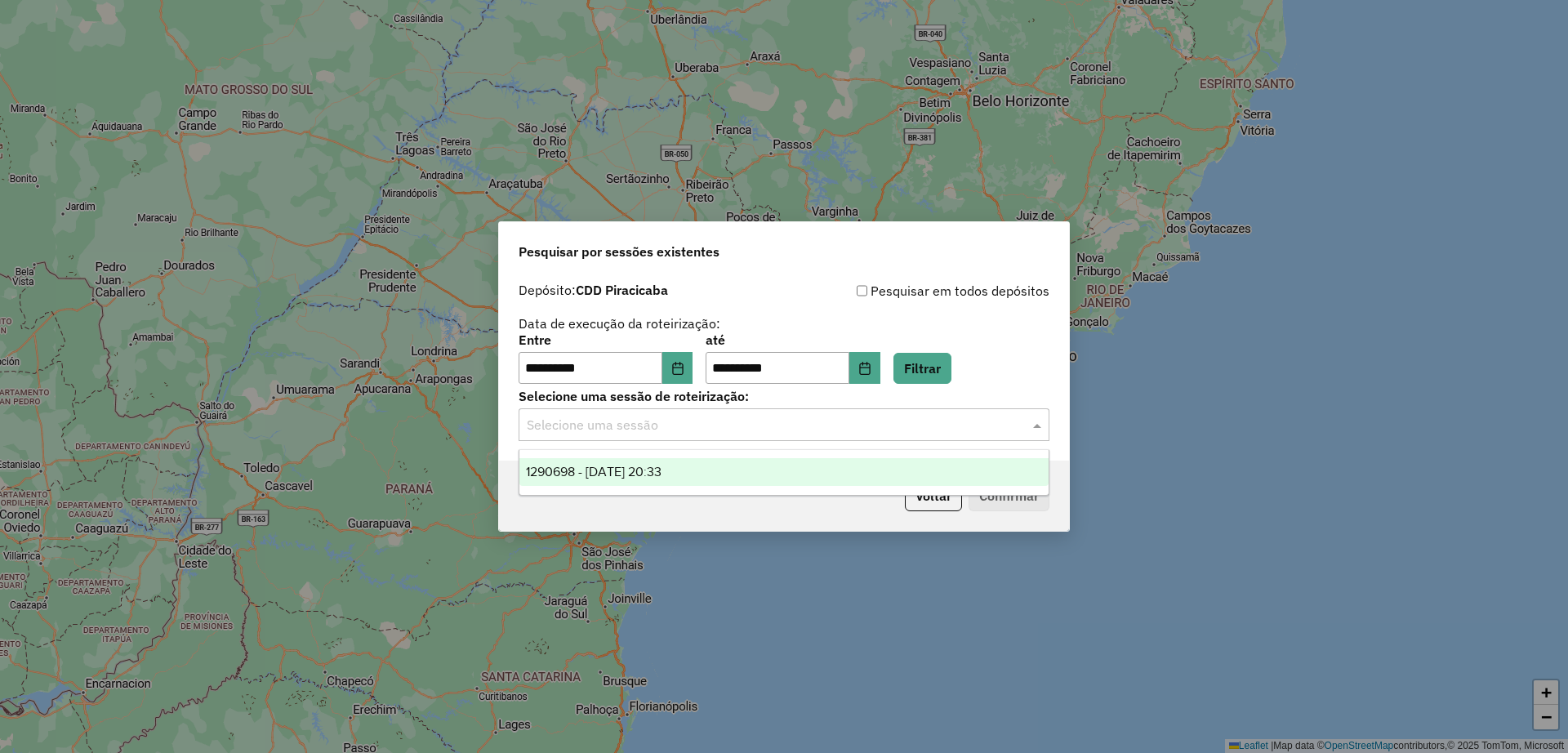
click at [718, 432] on input "text" at bounding box center [767, 425] width 482 height 20
click at [706, 474] on div "1290698 - 08/10/2025 20:33" at bounding box center [784, 472] width 529 height 28
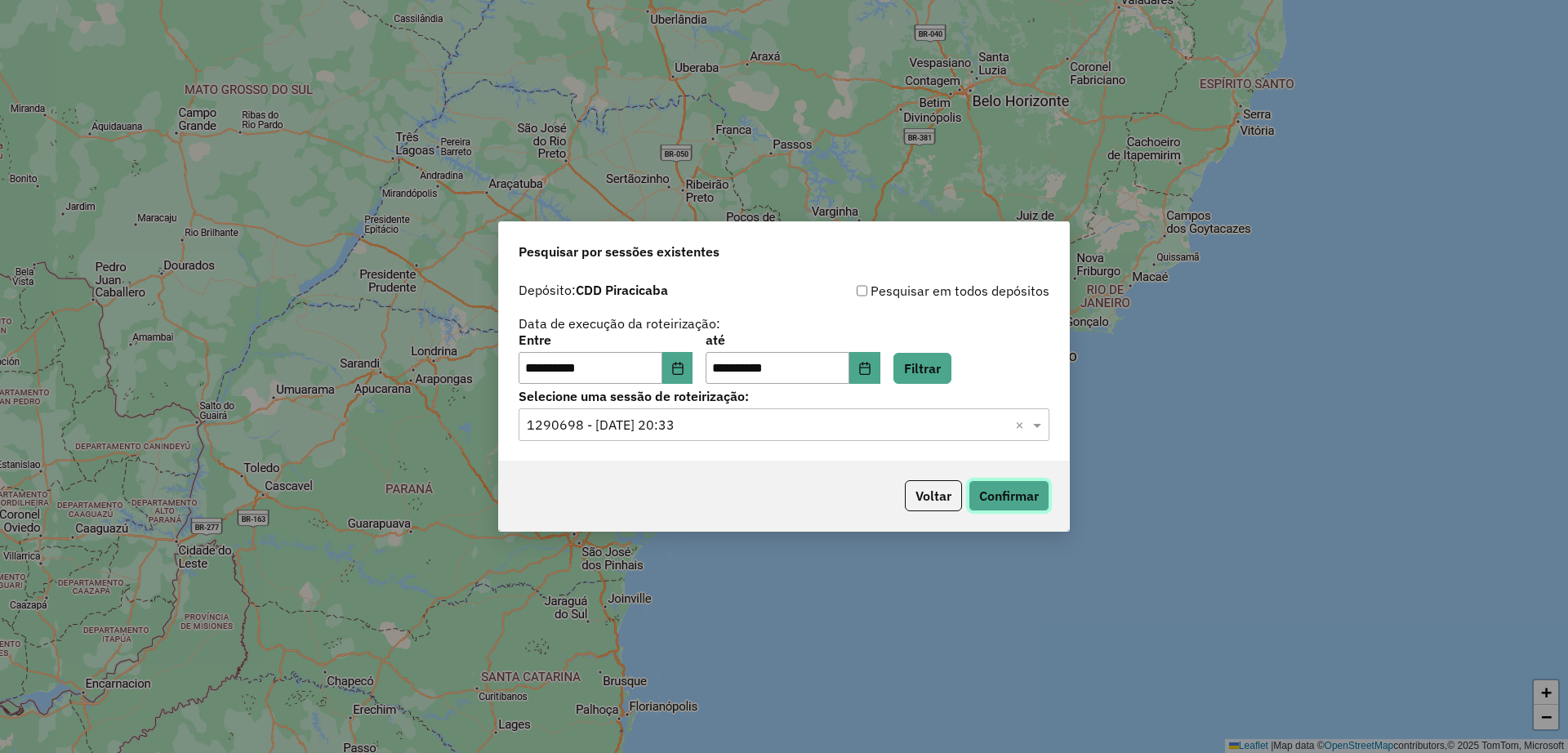
click at [1013, 487] on button "Confirmar" at bounding box center [1009, 496] width 80 height 31
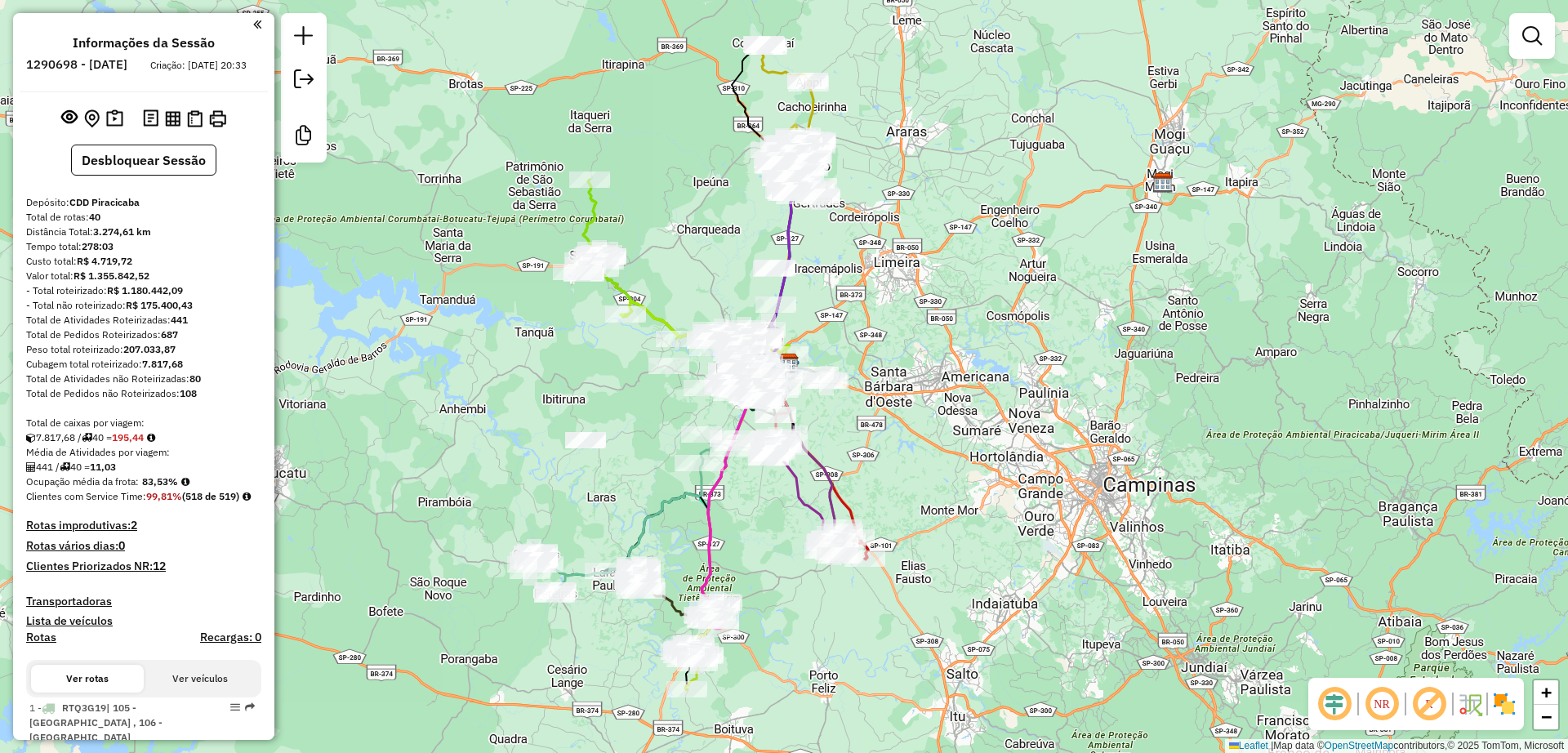
drag, startPoint x: 895, startPoint y: 406, endPoint x: 922, endPoint y: 246, distance: 162.3
click at [922, 246] on div "Janela de atendimento Grade de atendimento Capacidade Transportadoras Veículos …" at bounding box center [784, 376] width 1568 height 753
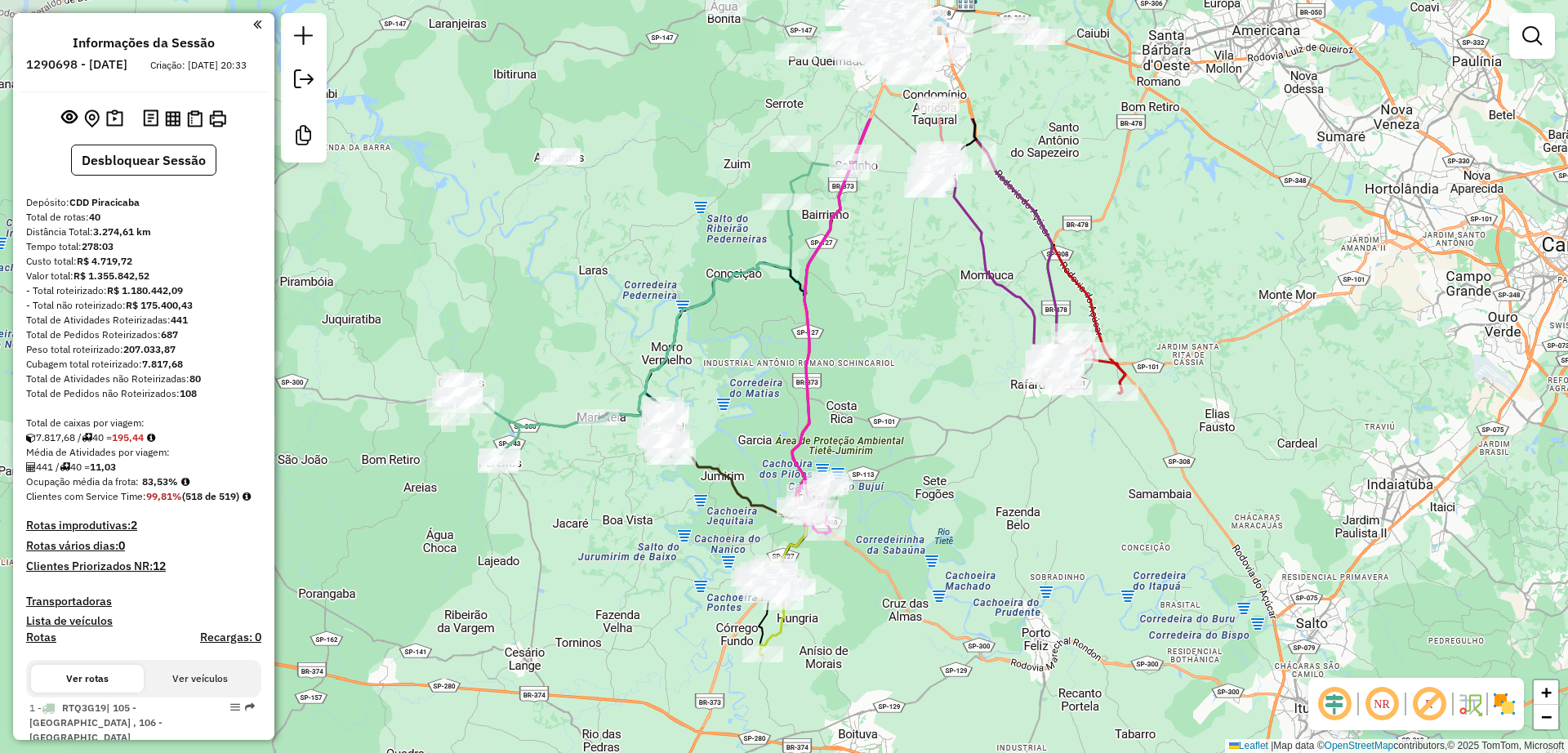
drag, startPoint x: 909, startPoint y: 226, endPoint x: 917, endPoint y: 420, distance: 194.2
click at [917, 420] on div "Janela de atendimento Grade de atendimento Capacidade Transportadoras Veículos …" at bounding box center [784, 376] width 1568 height 753
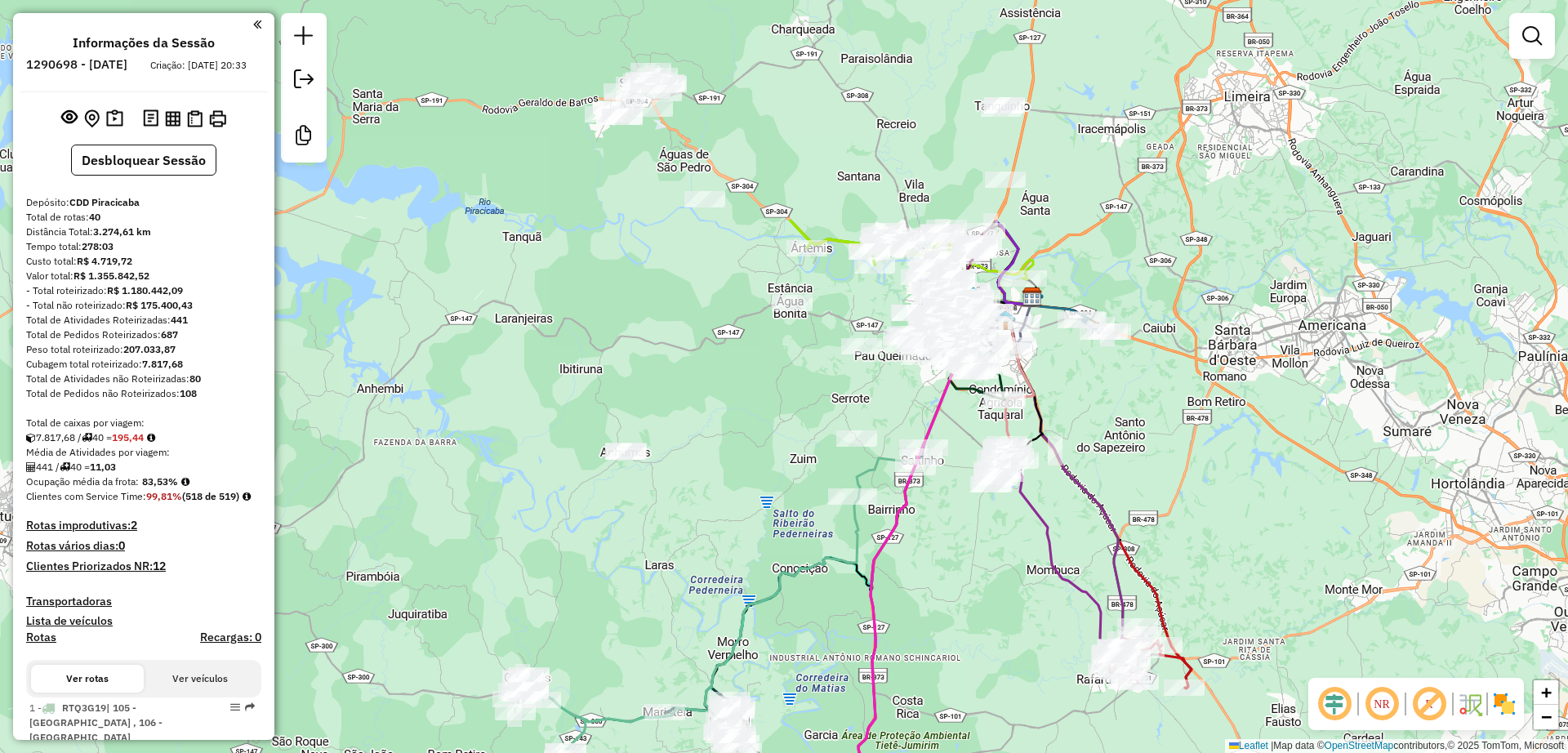
drag, startPoint x: 895, startPoint y: 328, endPoint x: 961, endPoint y: 623, distance: 302.3
click at [961, 623] on div "Janela de atendimento Grade de atendimento Capacidade Transportadoras Veículos …" at bounding box center [784, 376] width 1568 height 753
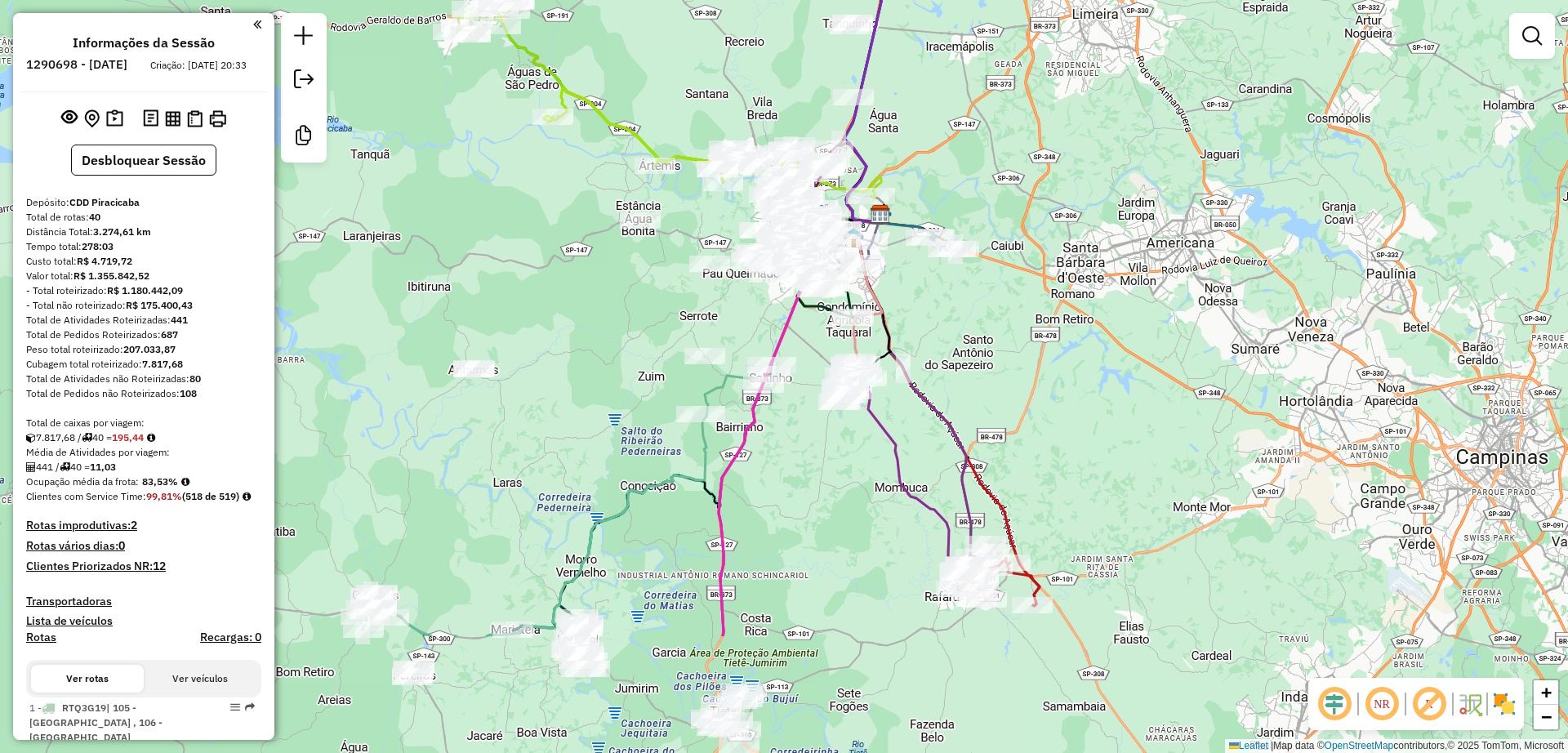
drag, startPoint x: 685, startPoint y: 627, endPoint x: 639, endPoint y: 322, distance: 308.4
click at [639, 322] on div "Janela de atendimento Grade de atendimento Capacidade Transportadoras Veículos …" at bounding box center [784, 376] width 1568 height 753
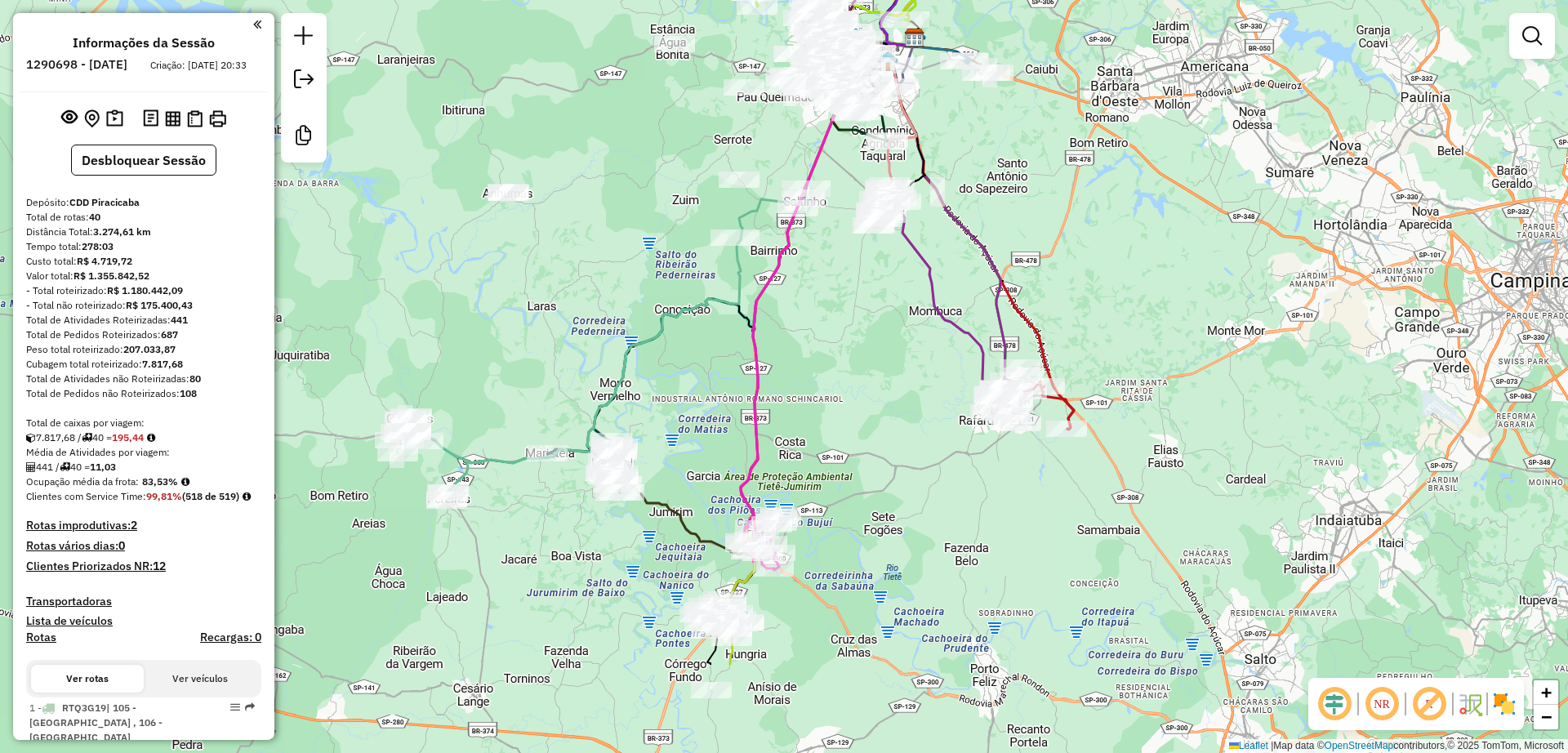
drag, startPoint x: 816, startPoint y: 480, endPoint x: 863, endPoint y: 344, distance: 143.9
click at [863, 344] on div "Janela de atendimento Grade de atendimento Capacidade Transportadoras Veículos …" at bounding box center [784, 376] width 1568 height 753
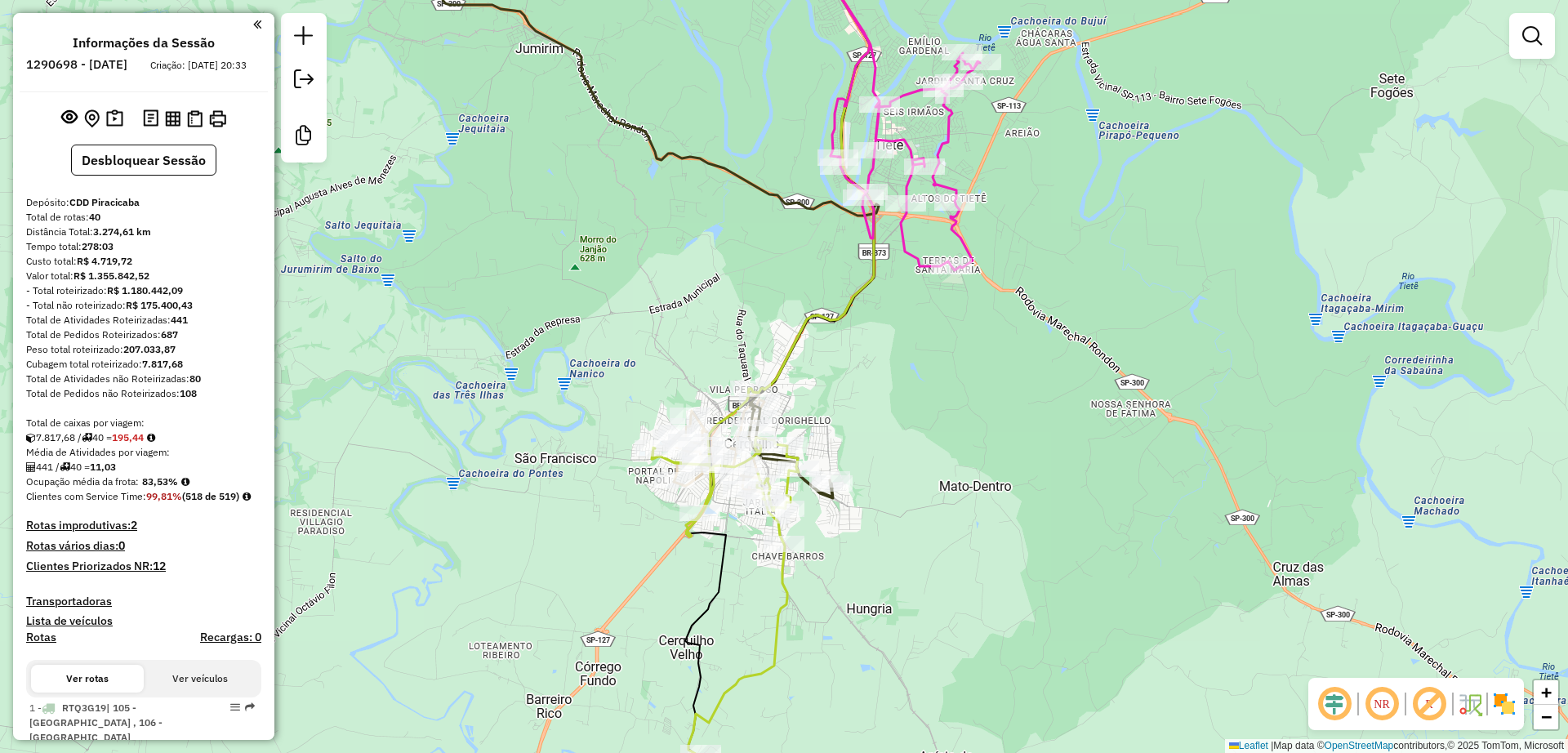
click at [807, 497] on div "Janela de atendimento Grade de atendimento Capacidade Transportadoras Veículos …" at bounding box center [784, 376] width 1568 height 753
select select "**********"
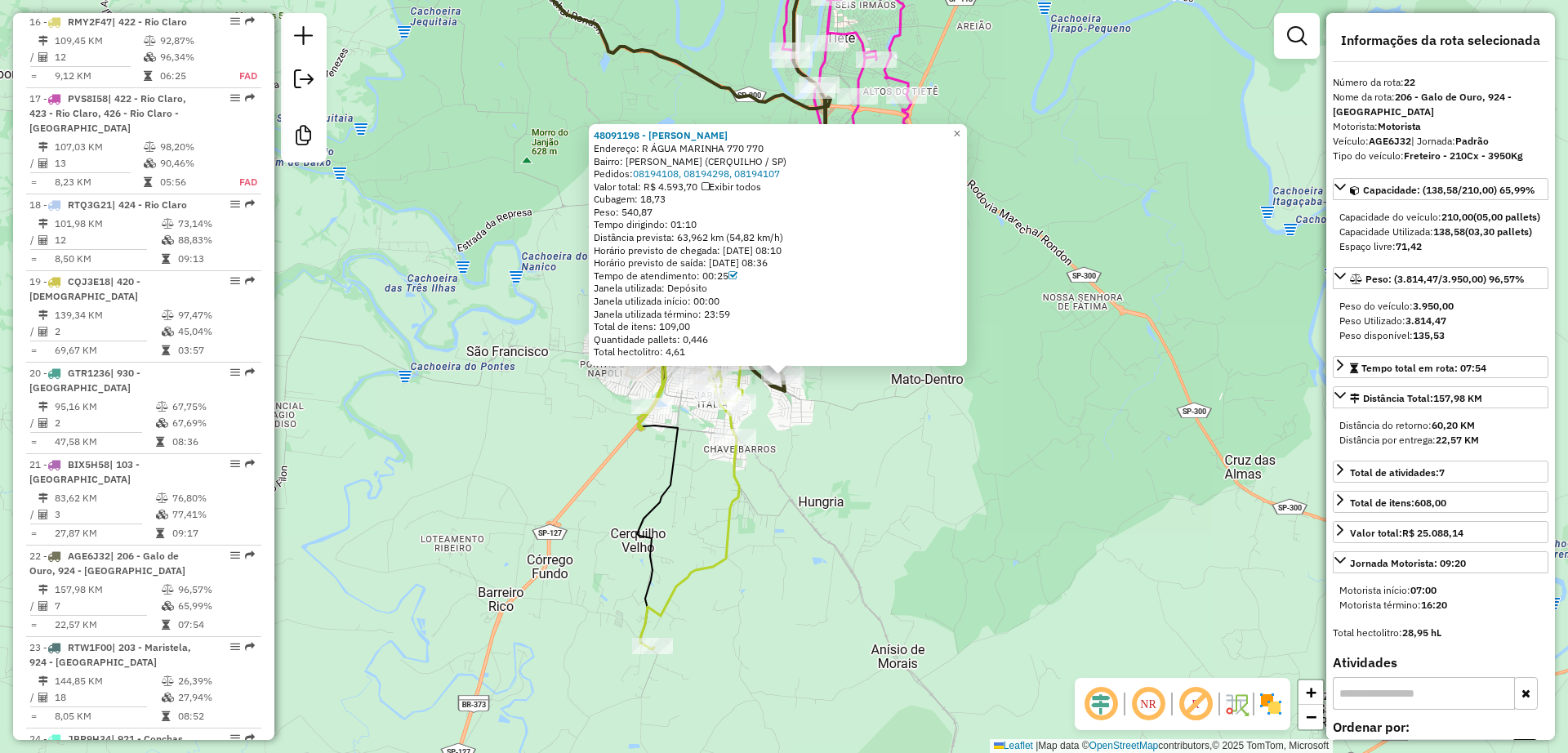
scroll to position [2590, 0]
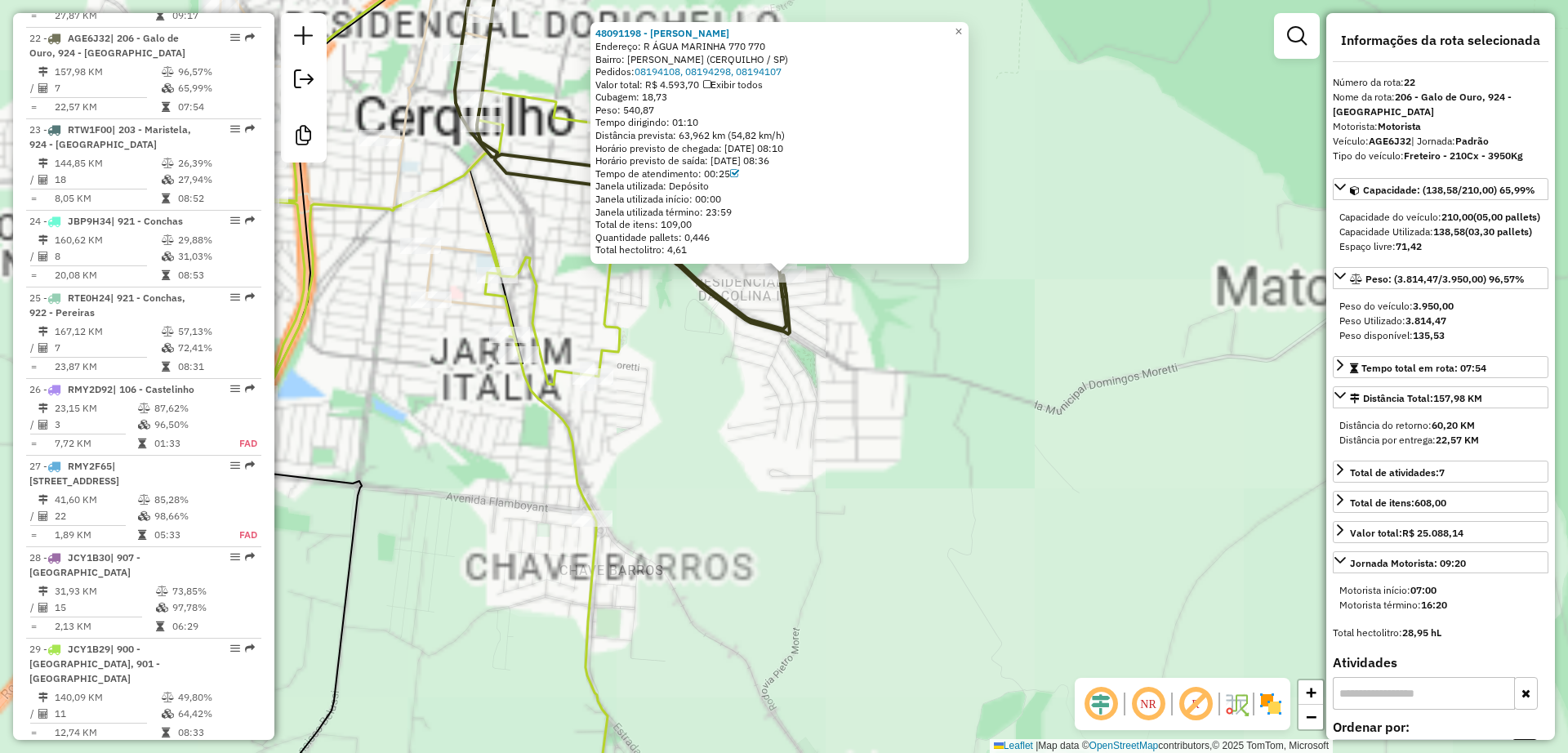
click at [814, 368] on div "48091198 - JOSÉ PAULO PEREIRA M Endereço: R ÁGUA MARINHA 770 770 Bairro: J N S …" at bounding box center [784, 376] width 1568 height 753
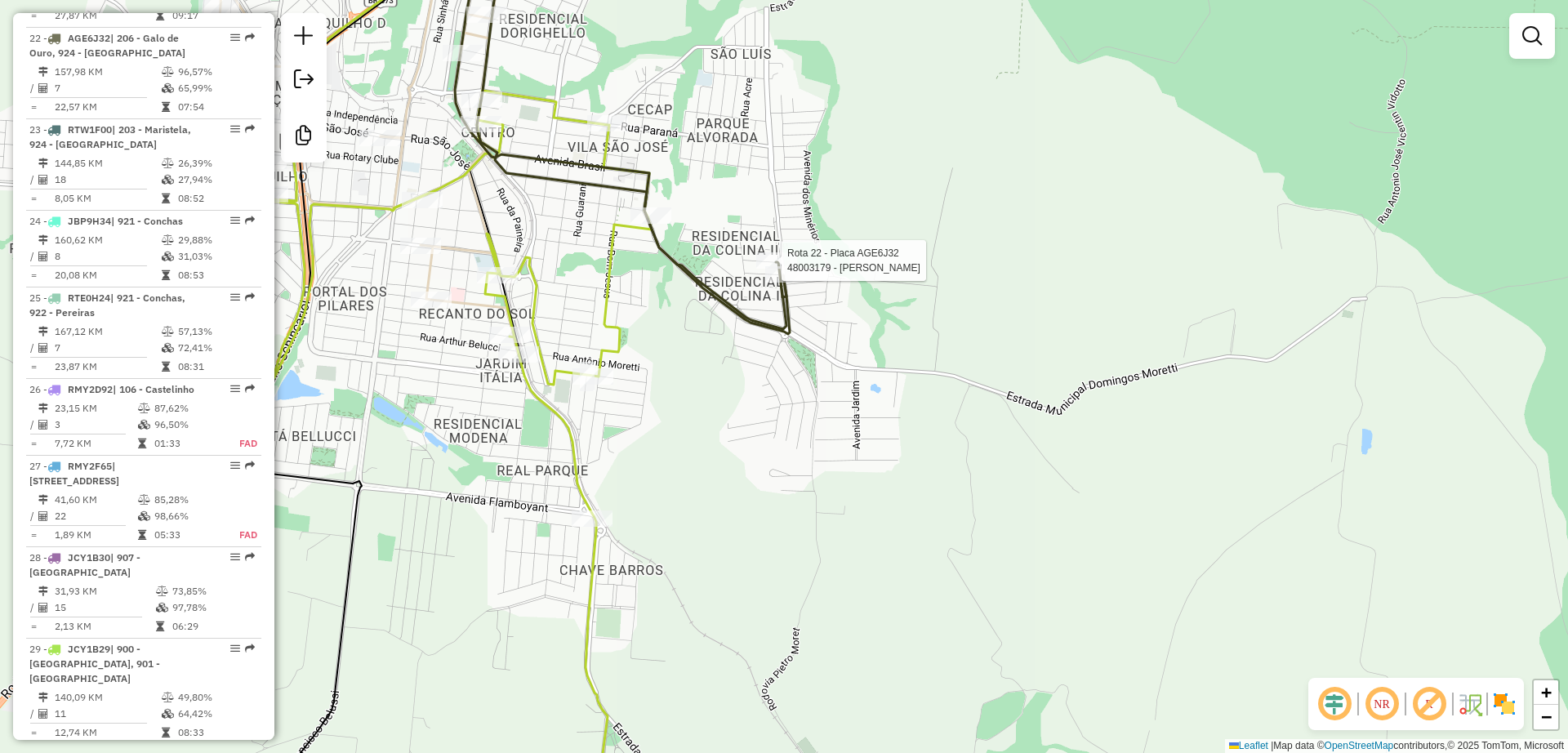
select select "**********"
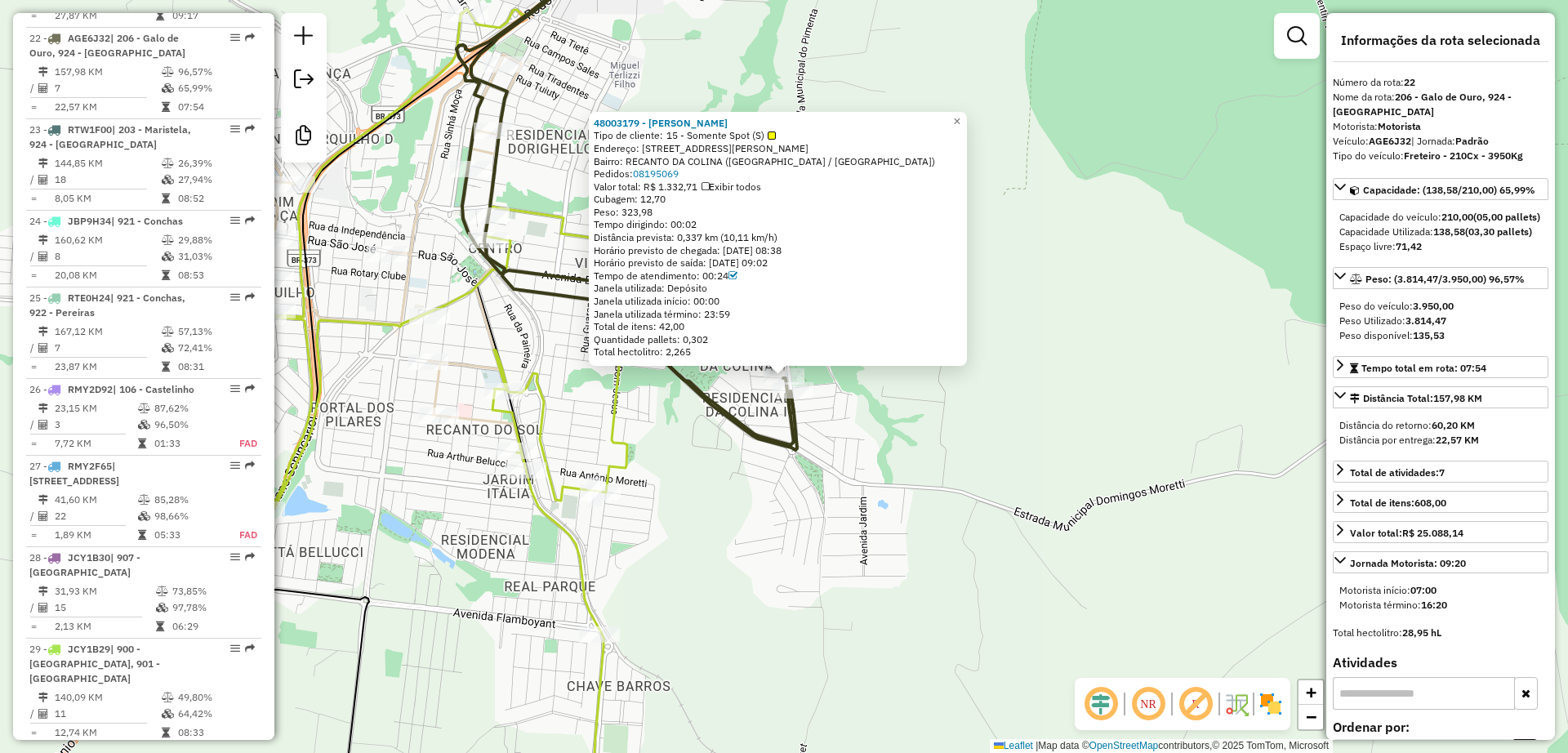
click at [827, 417] on div "48003179 - MARCELO JACINTO MERC Tipo de cliente: 15 - Somente Spot (S) Endereço…" at bounding box center [784, 376] width 1568 height 753
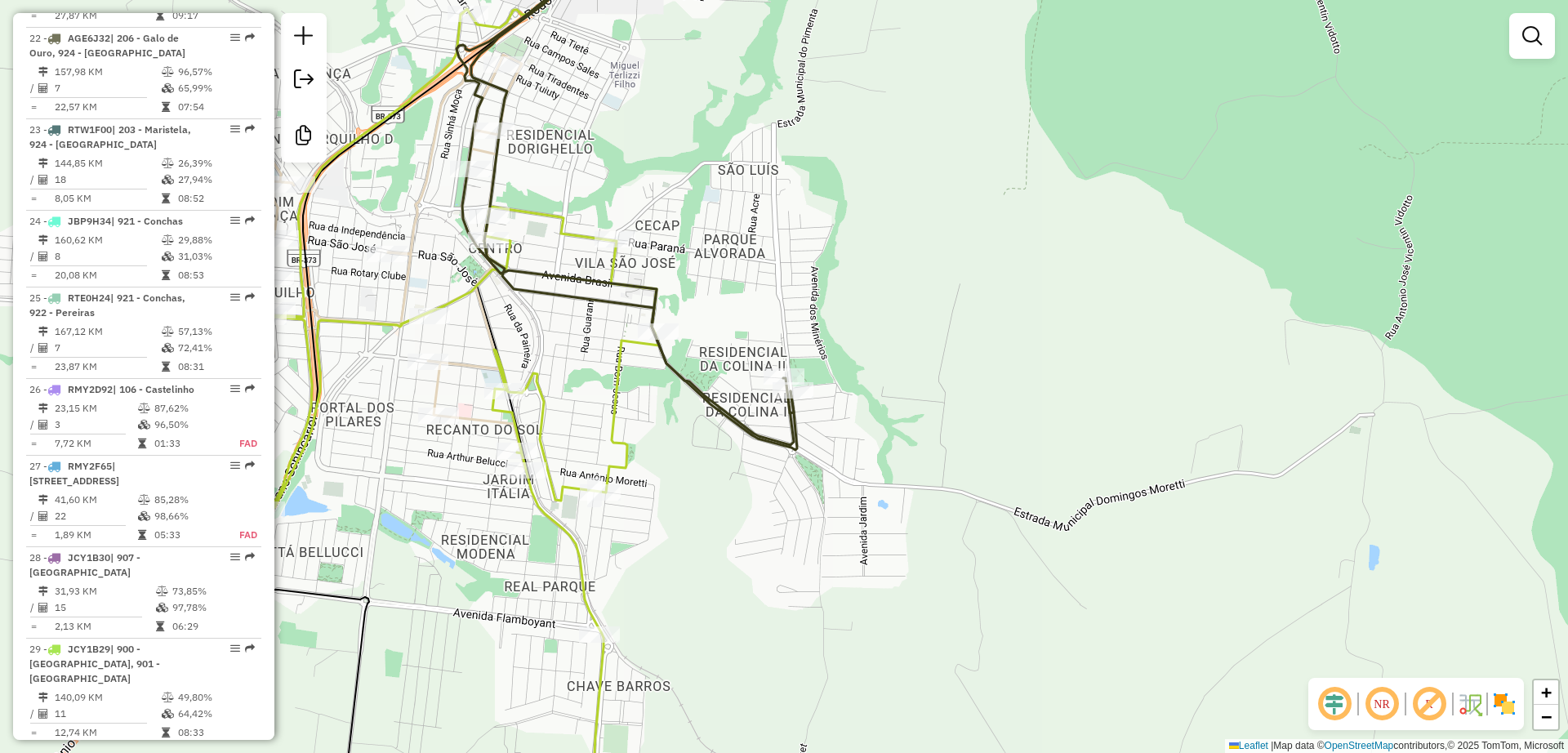
click at [788, 425] on icon at bounding box center [632, 185] width 323 height 520
select select "**********"
